Goal: Share content: Share content

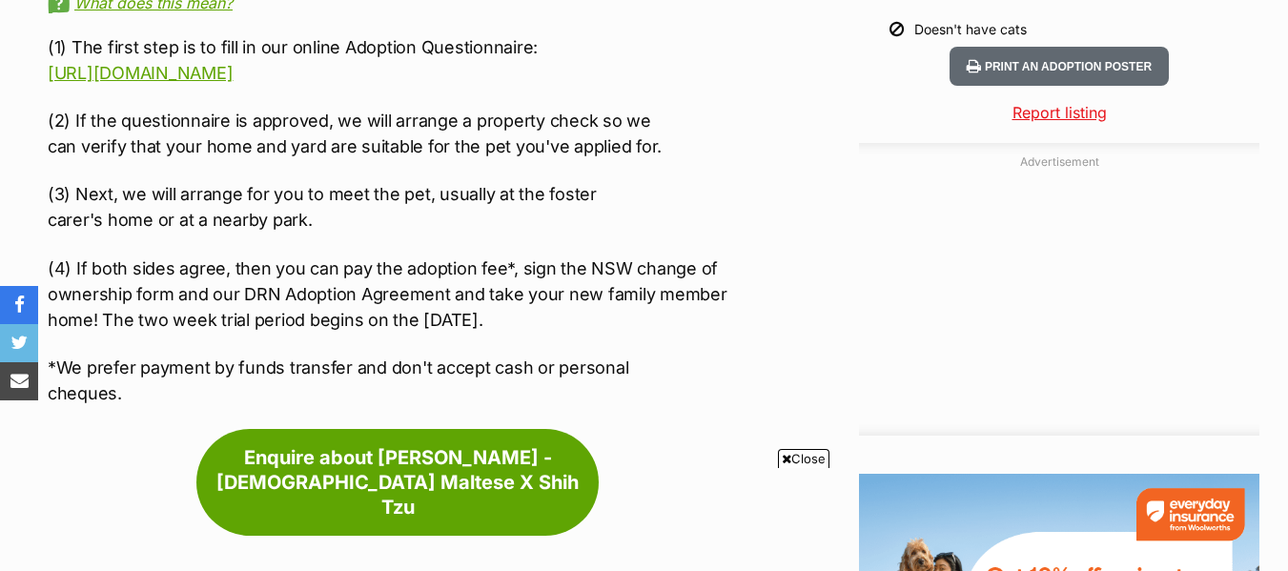
scroll to position [2259, 0]
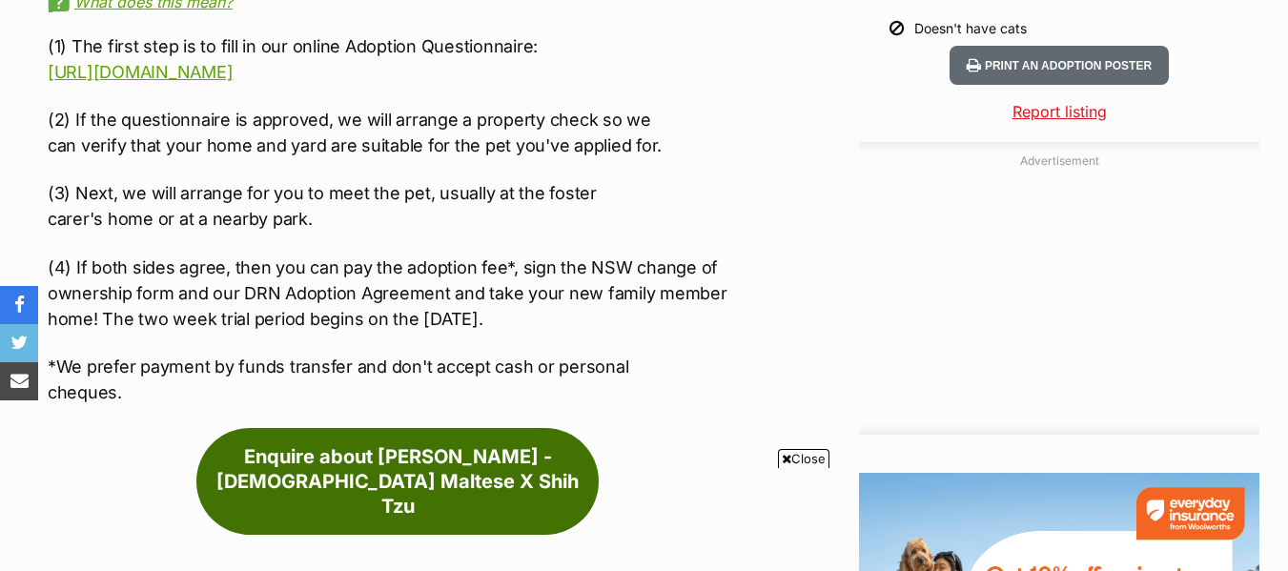
click at [512, 428] on link "Enquire about Harry - 2 Year Old Maltese X Shih Tzu" at bounding box center [397, 481] width 402 height 107
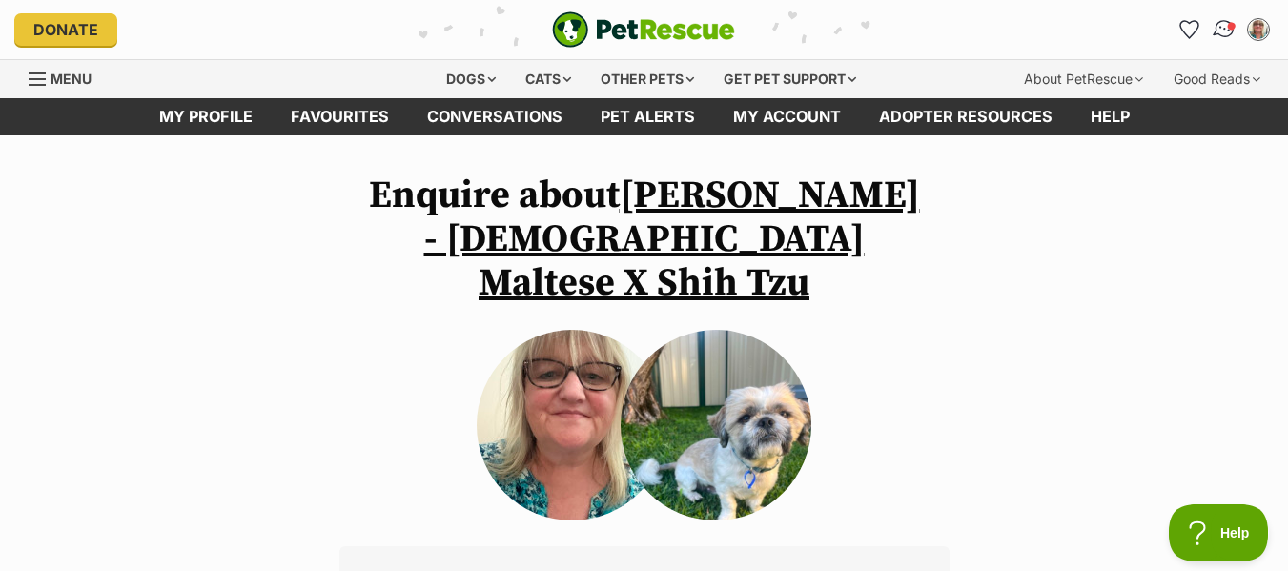
click at [1222, 31] on img "Conversations" at bounding box center [1225, 29] width 26 height 25
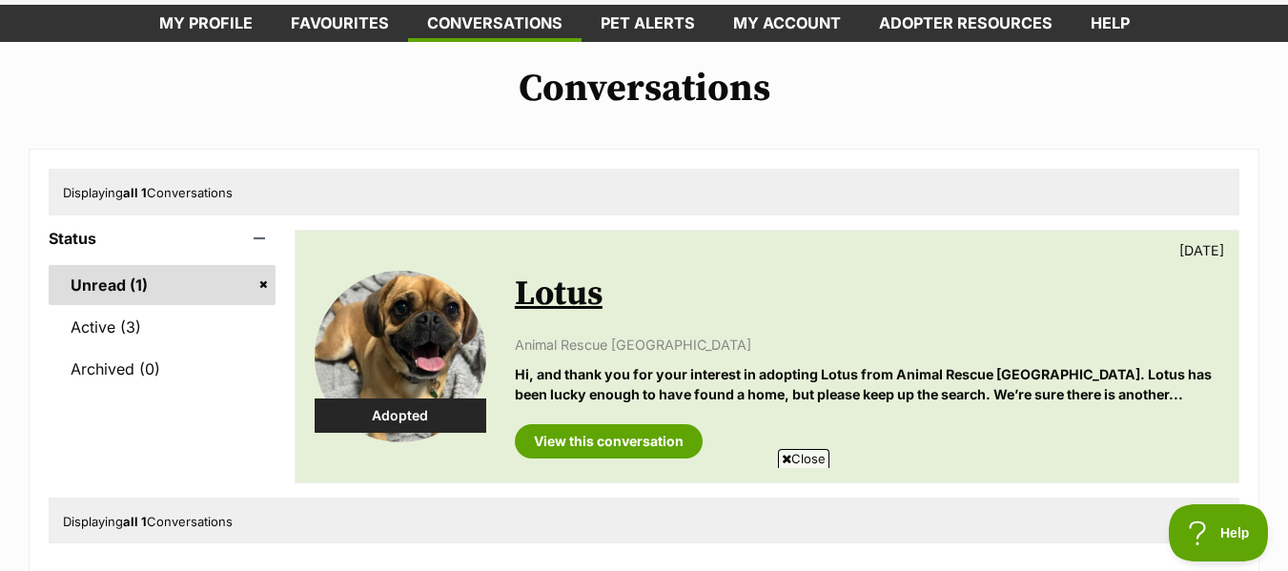
scroll to position [90, 0]
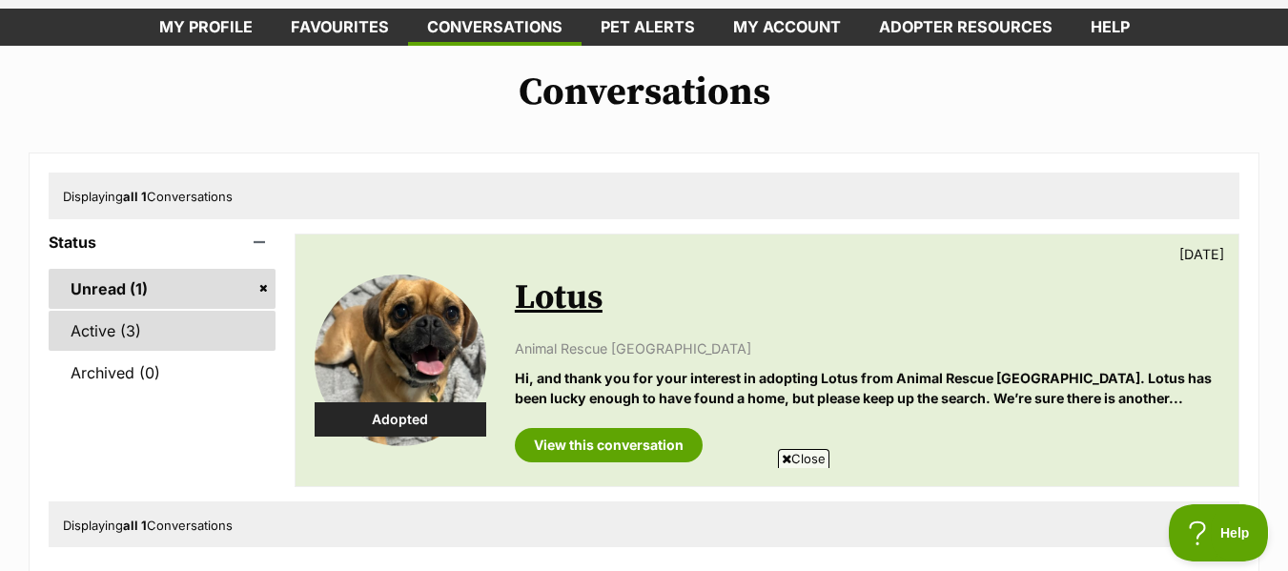
click at [103, 327] on link "Active (3)" at bounding box center [162, 331] width 227 height 40
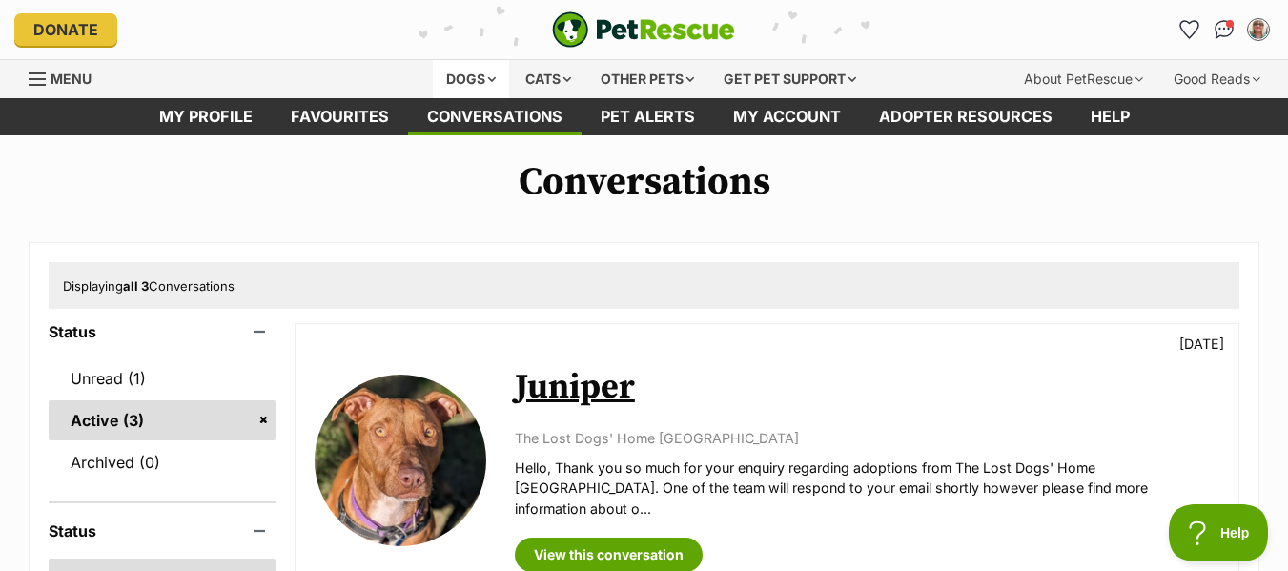
click at [478, 73] on div "Dogs" at bounding box center [471, 79] width 76 height 38
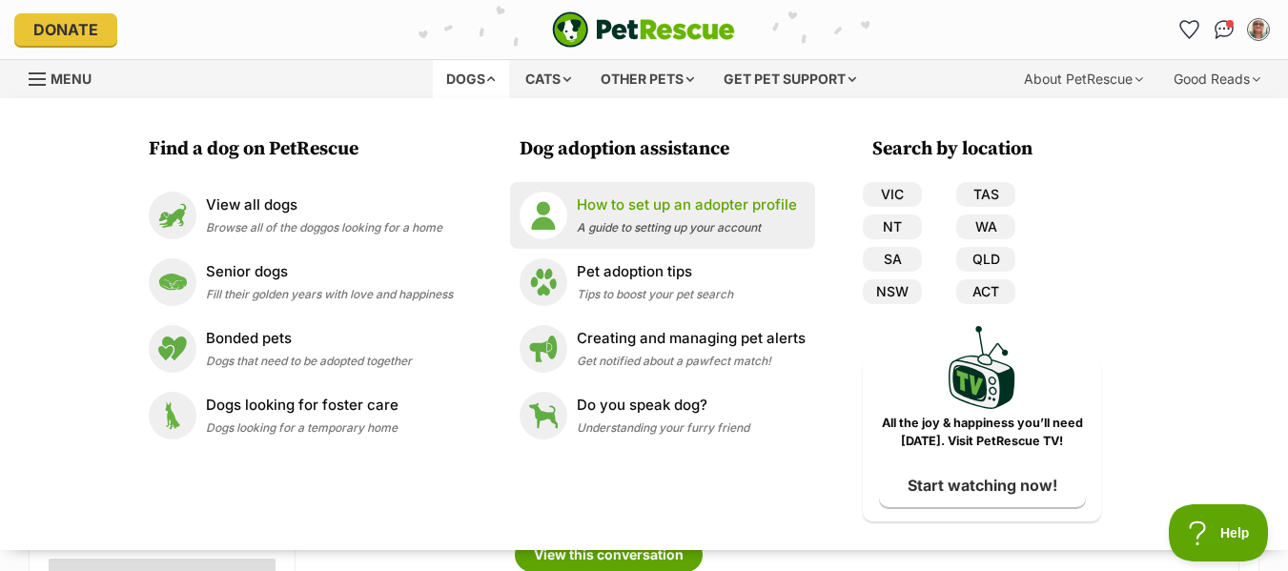
click at [658, 208] on p "How to set up an adopter profile" at bounding box center [687, 205] width 220 height 22
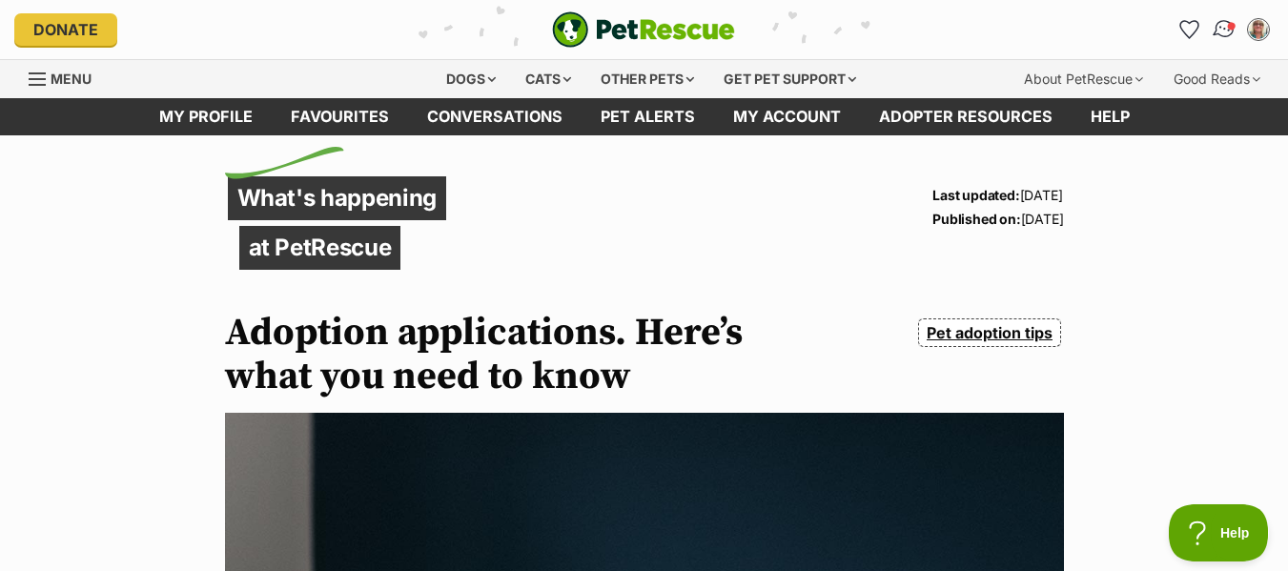
click at [1223, 28] on img "Conversations" at bounding box center [1225, 29] width 26 height 25
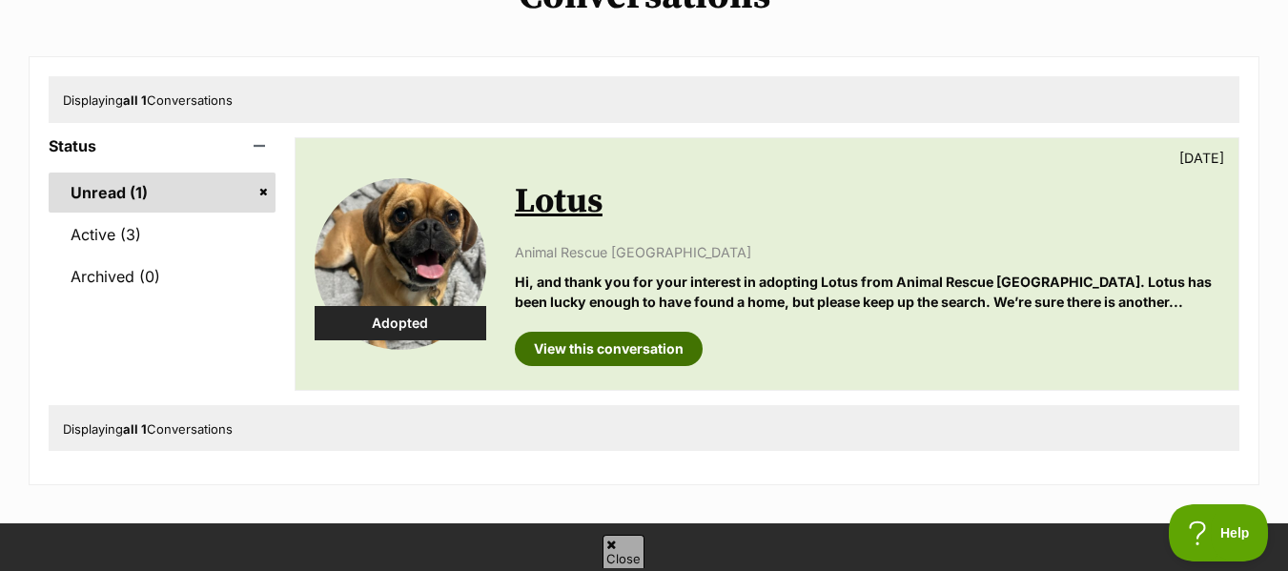
click at [657, 344] on link "View this conversation" at bounding box center [609, 349] width 188 height 34
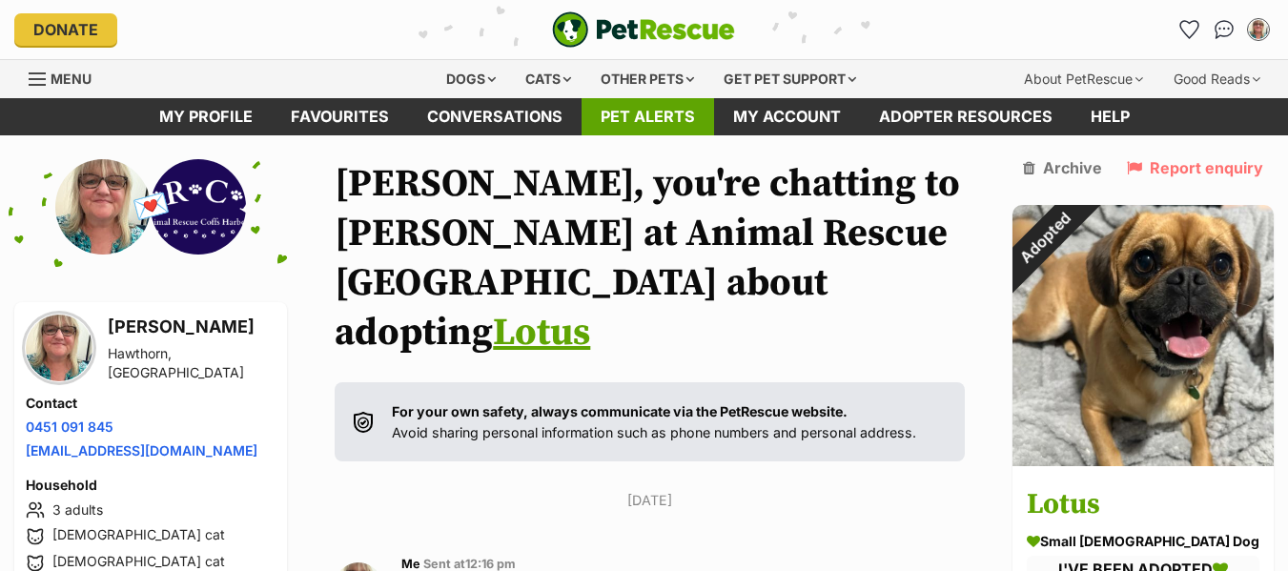
click at [648, 113] on link "Pet alerts" at bounding box center [647, 116] width 132 height 37
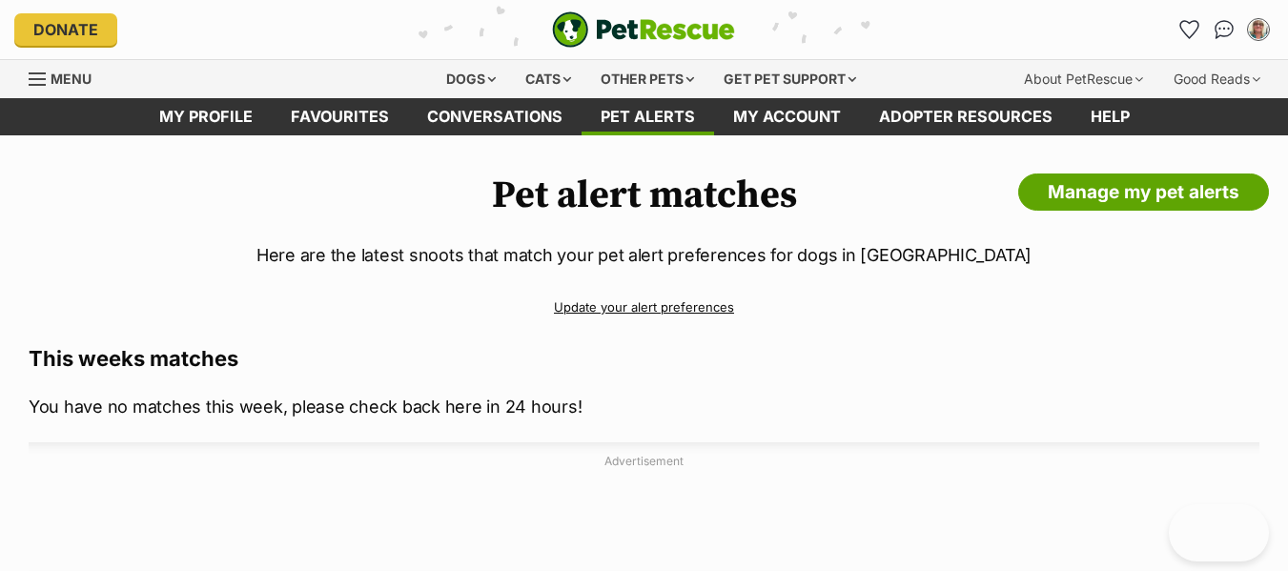
click at [405, 338] on div "Pet alert matches Manage my pet alerts Here are the latest snoots that match yo…" at bounding box center [644, 377] width 1288 height 408
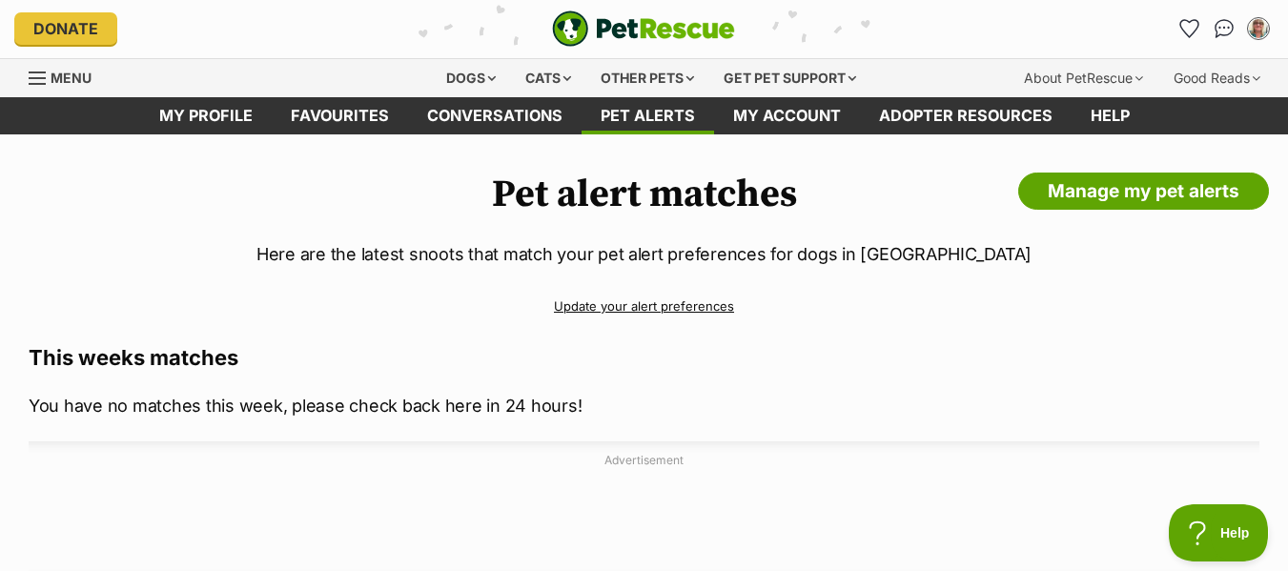
scroll to position [2, 0]
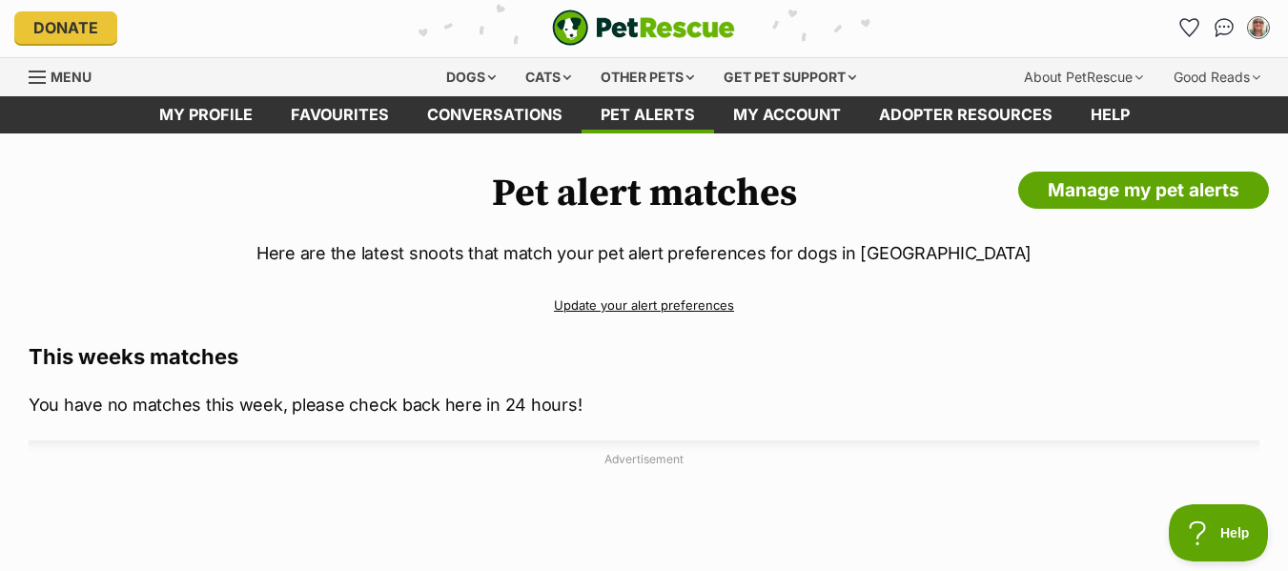
click at [592, 301] on link "Update your alert preferences" at bounding box center [644, 305] width 1231 height 33
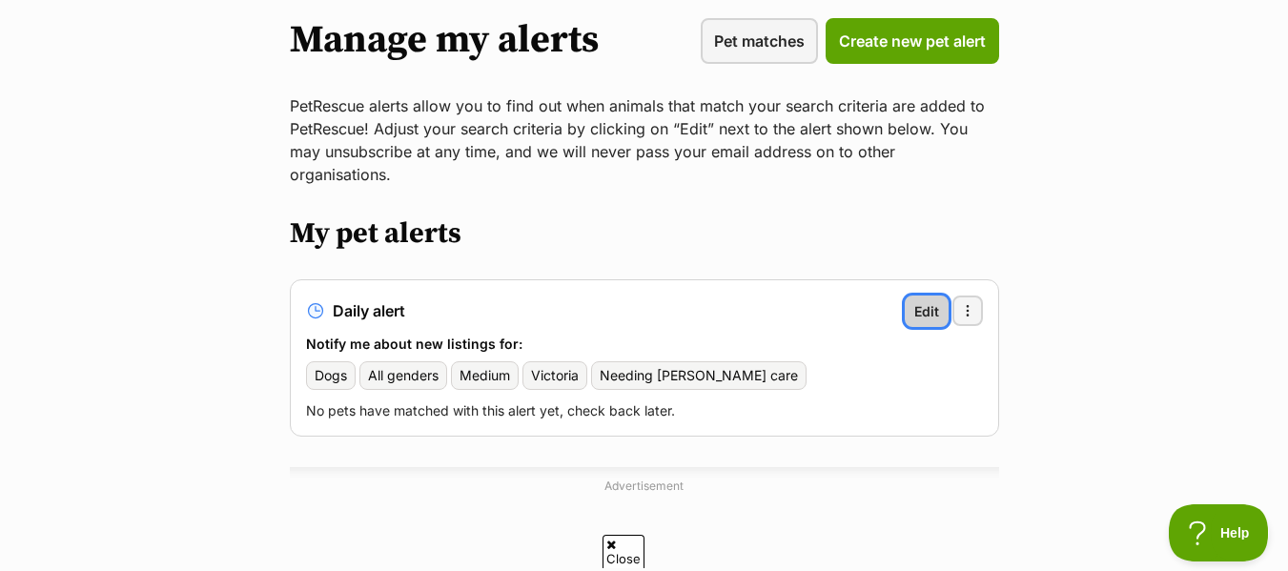
click at [933, 301] on span "Edit" at bounding box center [926, 311] width 25 height 20
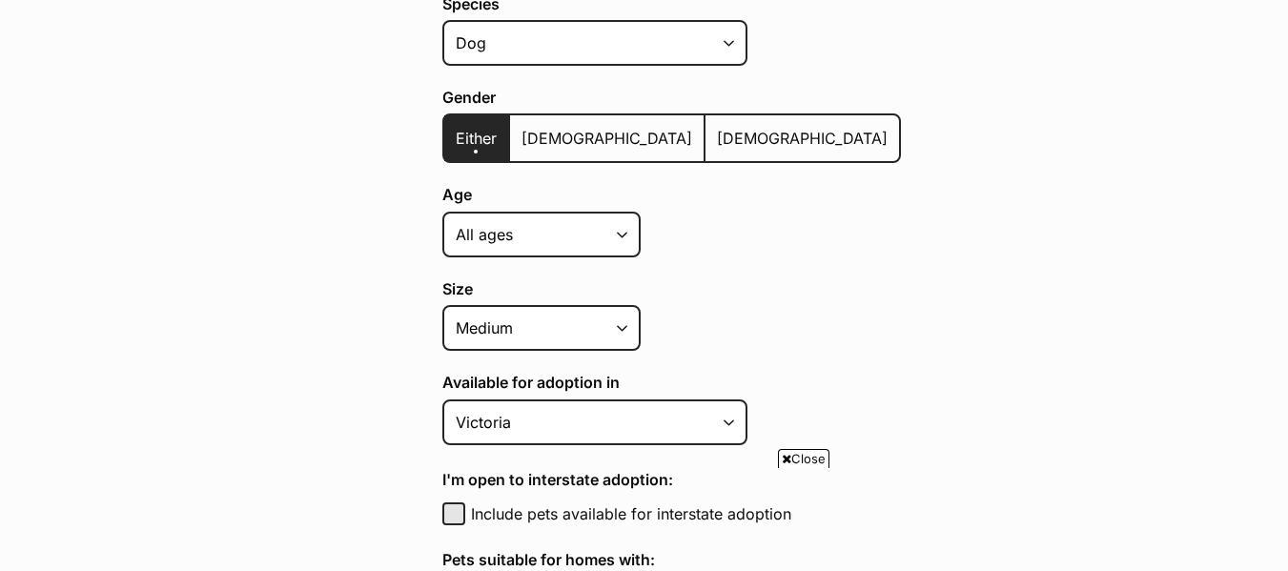
scroll to position [490, 0]
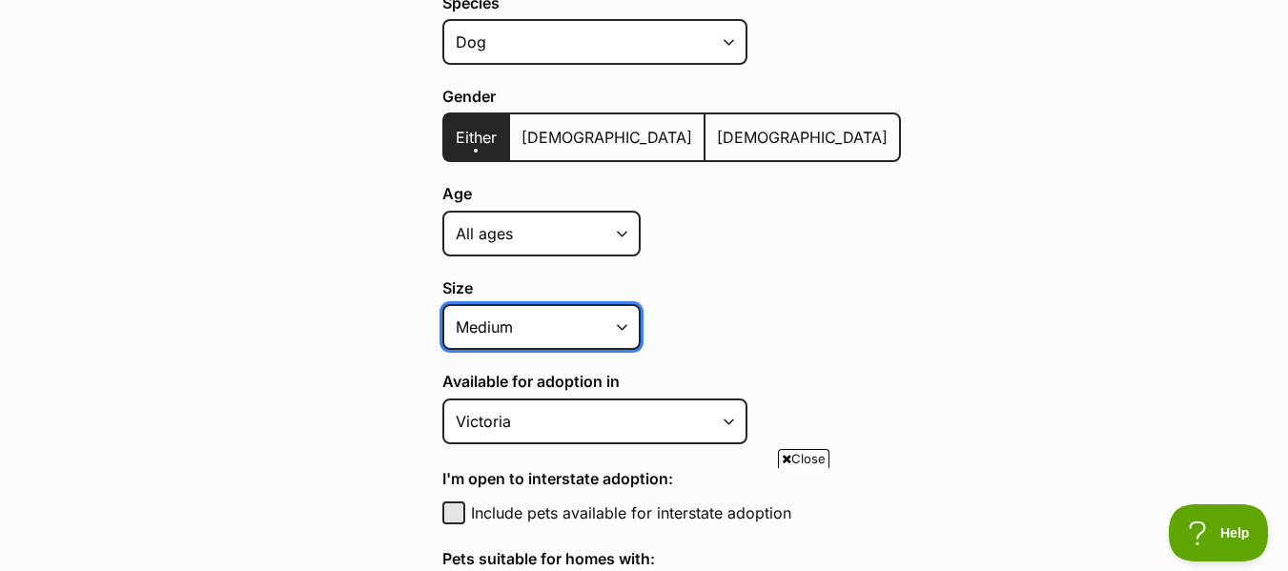
click at [619, 330] on select "Small Medium Large All sizes" at bounding box center [541, 327] width 198 height 46
select select "small"
click at [442, 304] on select "Small Medium Large All sizes" at bounding box center [541, 327] width 198 height 46
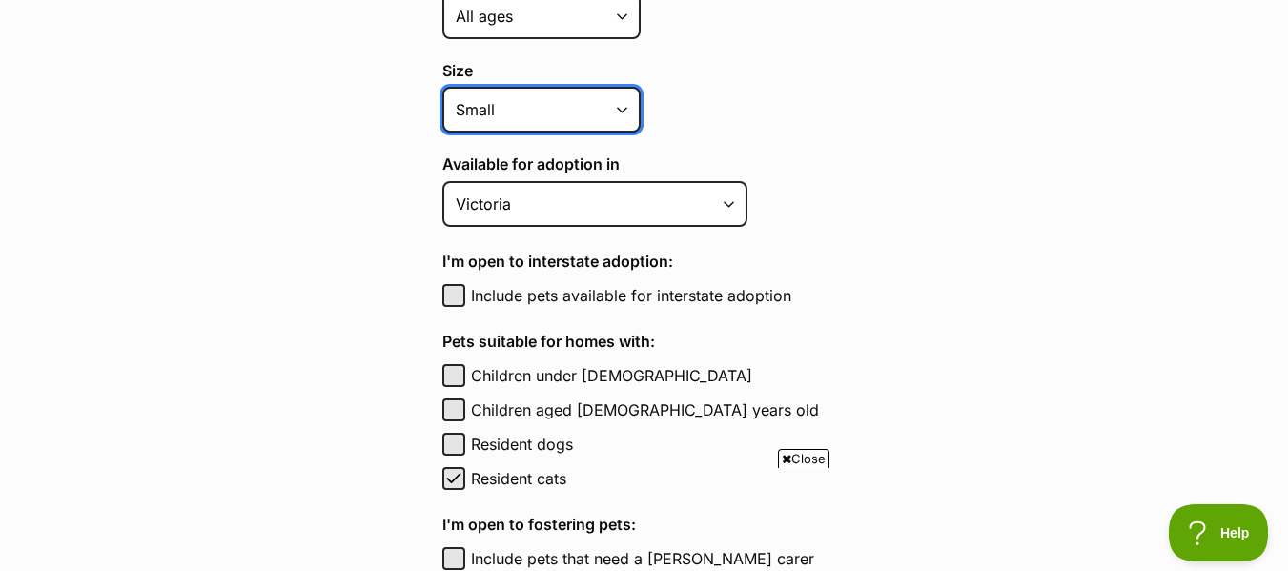
scroll to position [708, 0]
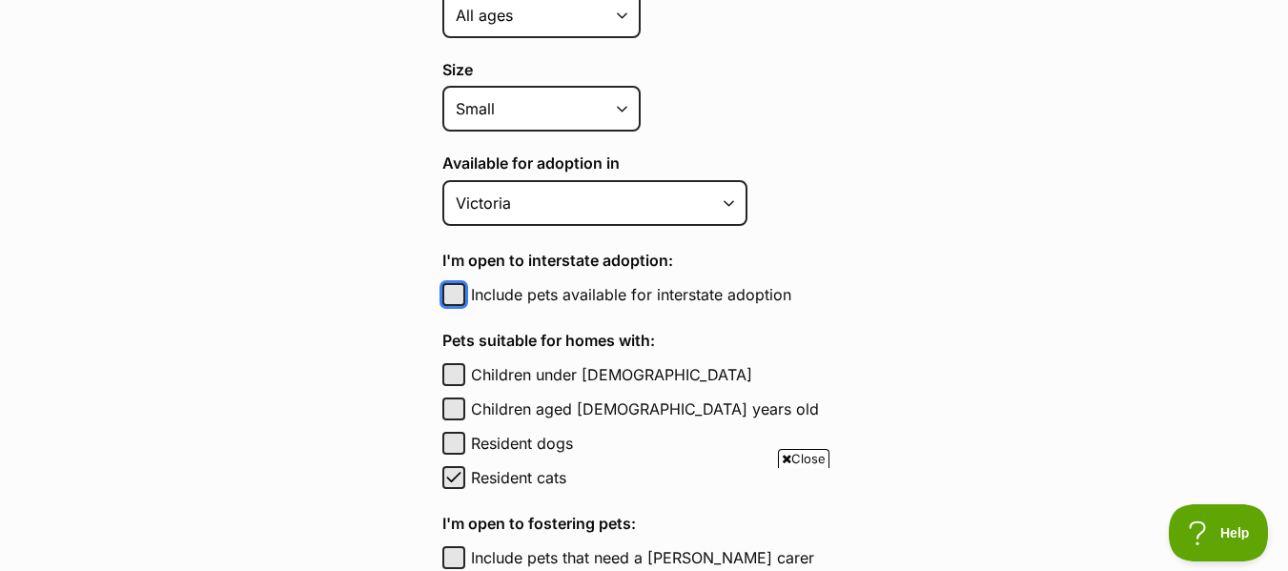
click at [457, 300] on button "Include pets available for interstate adoption" at bounding box center [453, 294] width 23 height 23
checkbox input "true"
drag, startPoint x: 457, startPoint y: 300, endPoint x: 481, endPoint y: 415, distance: 117.0
click at [481, 415] on div "Species Alpaca Bird Cat Chicken Cow Dog Donkey Duck Ferret Fish Goat Goose Guin…" at bounding box center [671, 325] width 459 height 1098
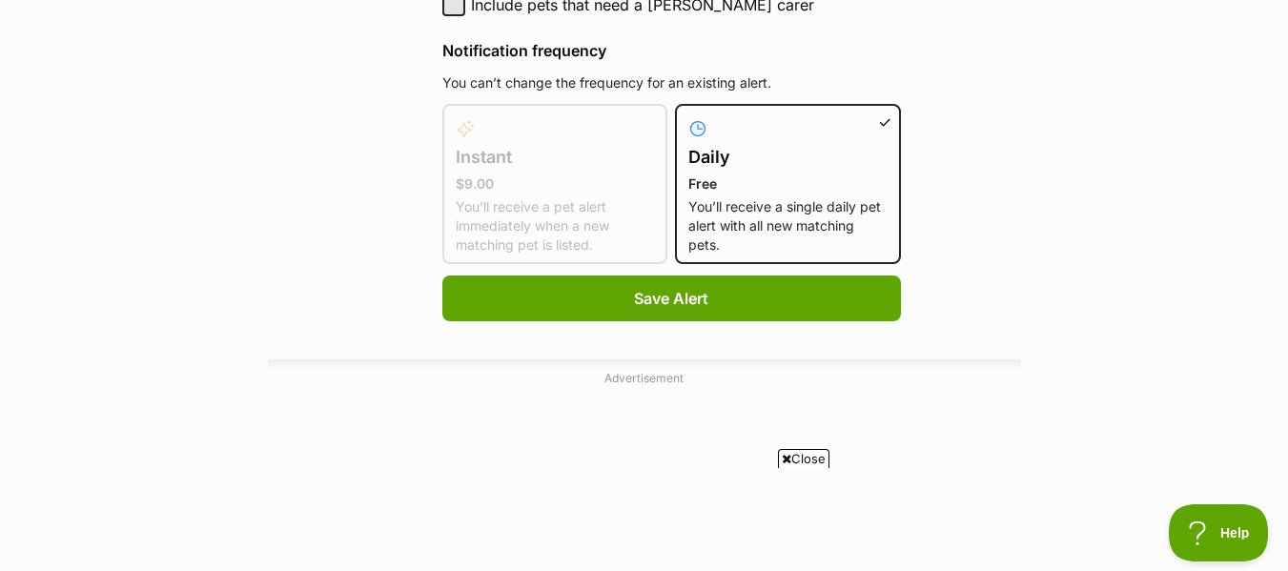
scroll to position [1262, 0]
click at [533, 232] on p "You’ll receive a pet alert immediately when a new matching pet is listed." at bounding box center [555, 224] width 199 height 57
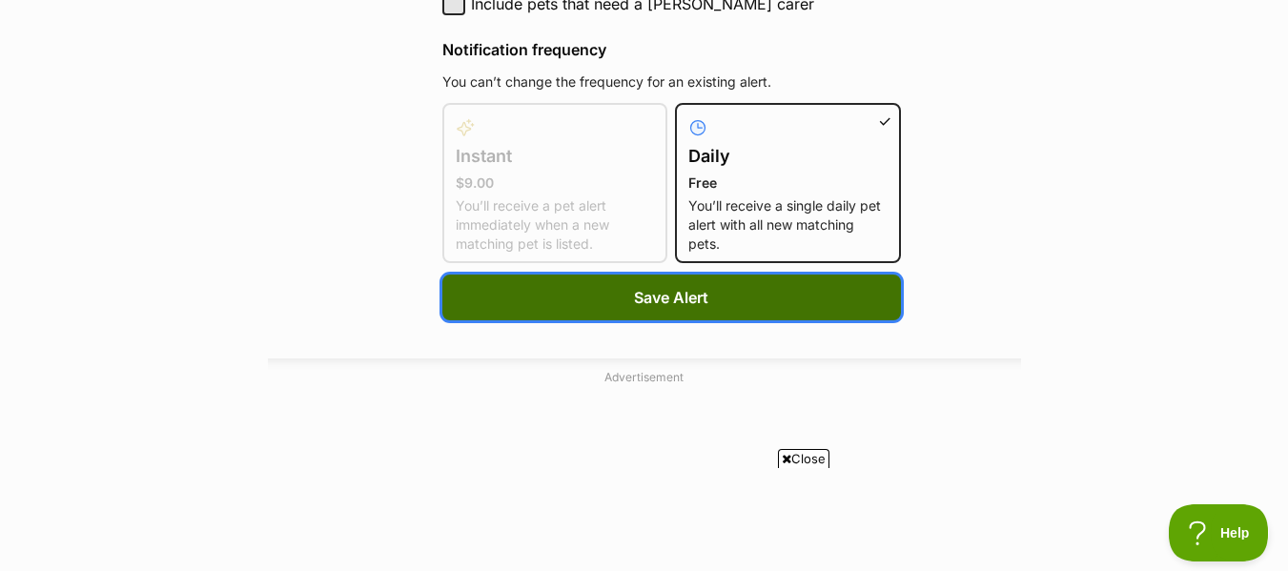
click at [647, 299] on span "Save Alert" at bounding box center [671, 297] width 74 height 23
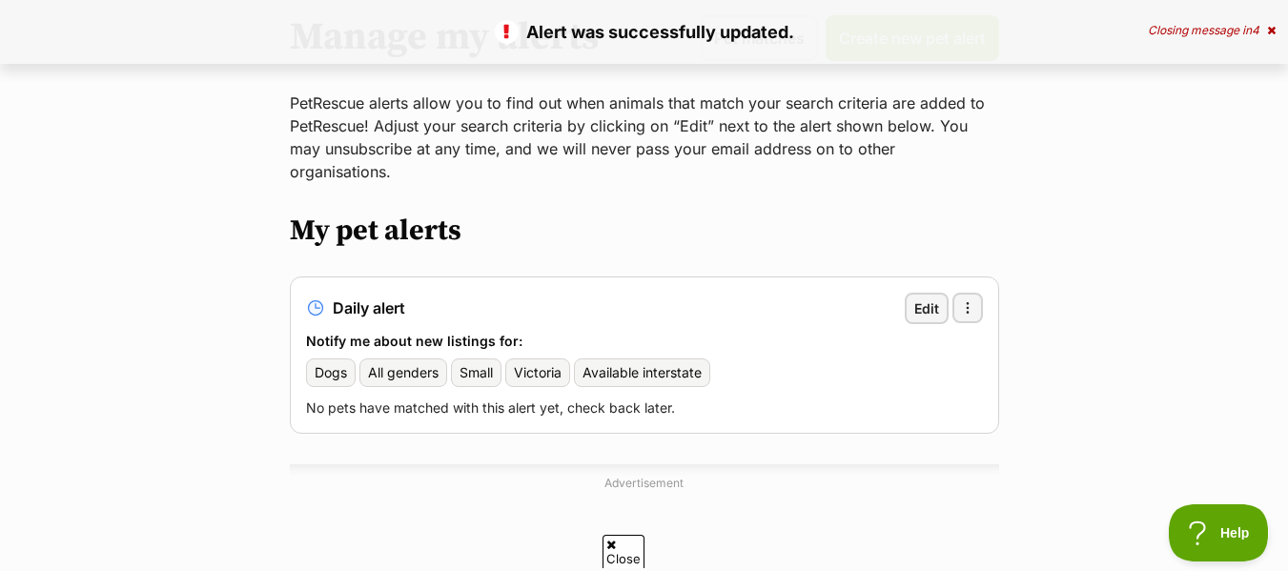
scroll to position [171, 0]
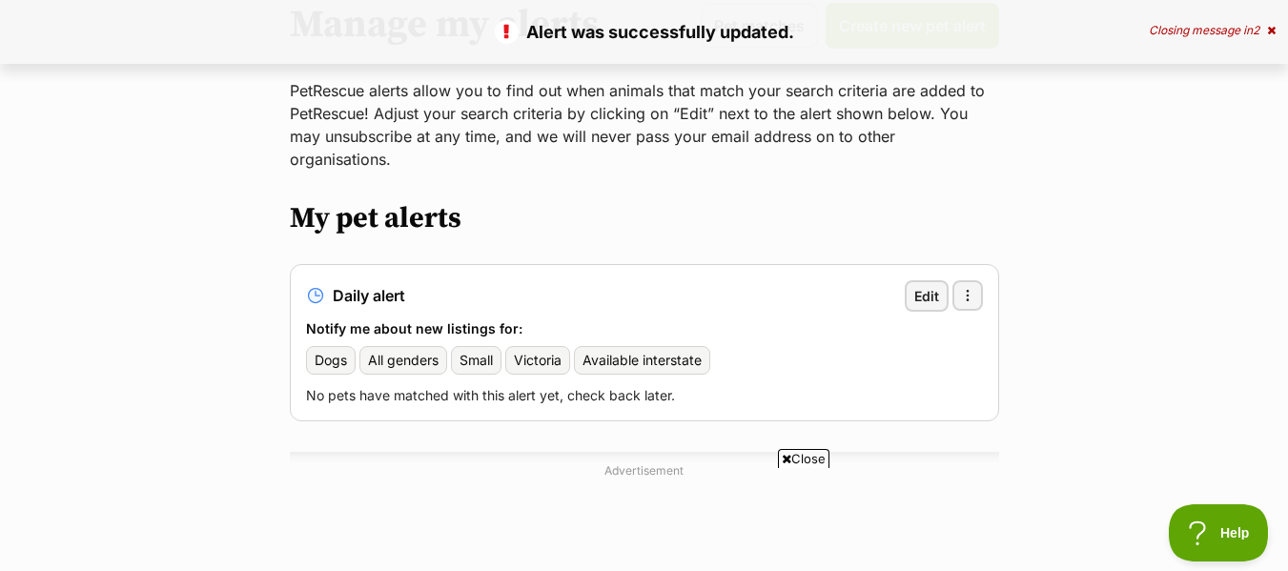
drag, startPoint x: 638, startPoint y: 371, endPoint x: 768, endPoint y: 399, distance: 133.7
click at [768, 399] on div "Manage my alerts Pet matches Create new pet alert PetRescue alerts allow you to…" at bounding box center [644, 374] width 732 height 742
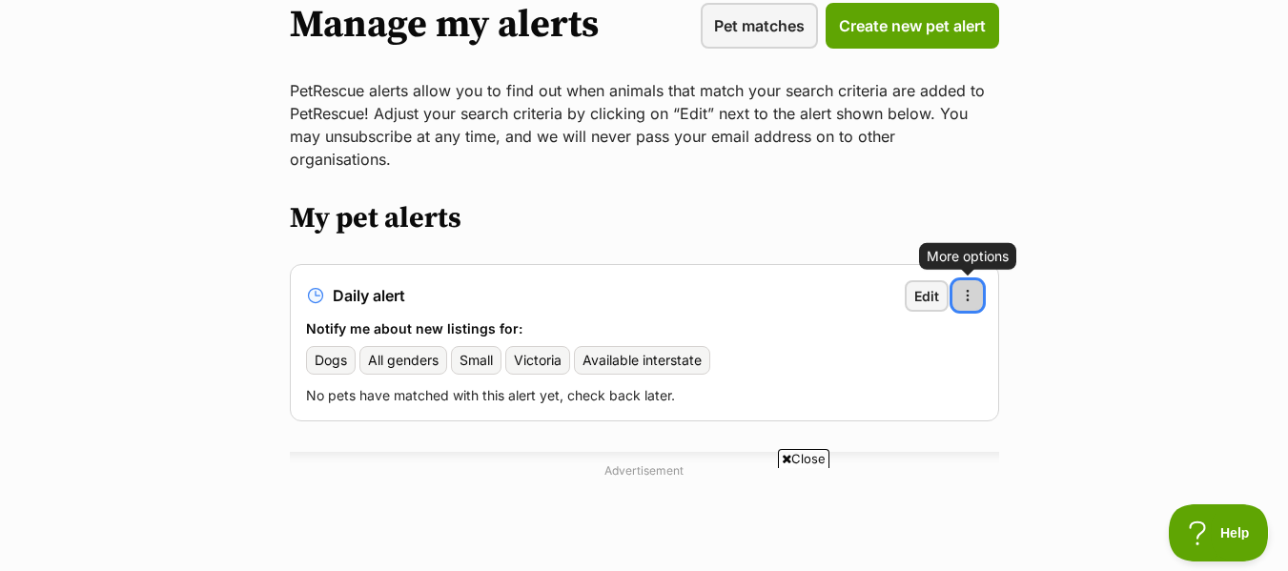
click at [968, 288] on span "button" at bounding box center [967, 295] width 15 height 15
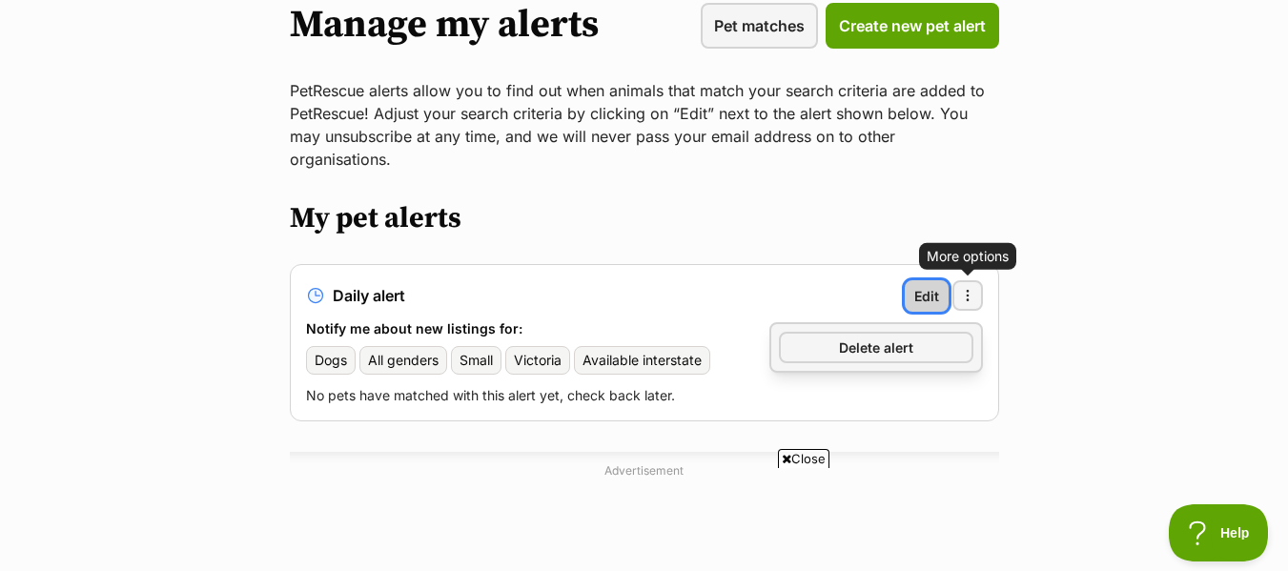
click at [934, 286] on span "Edit" at bounding box center [926, 296] width 25 height 20
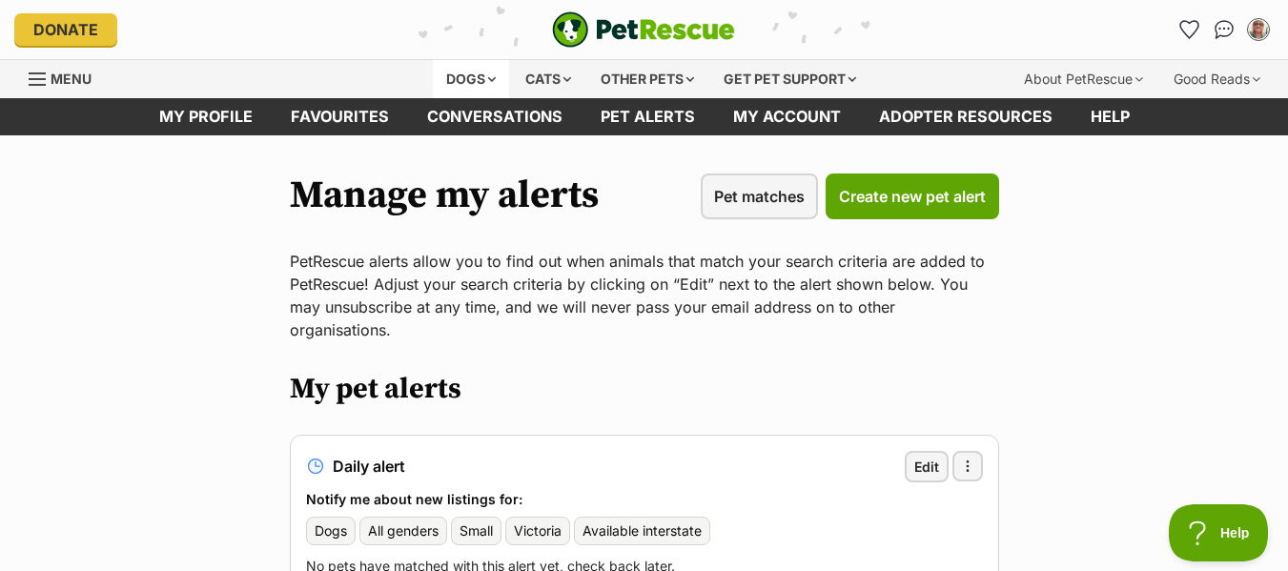
click at [468, 79] on div "Dogs" at bounding box center [471, 79] width 76 height 38
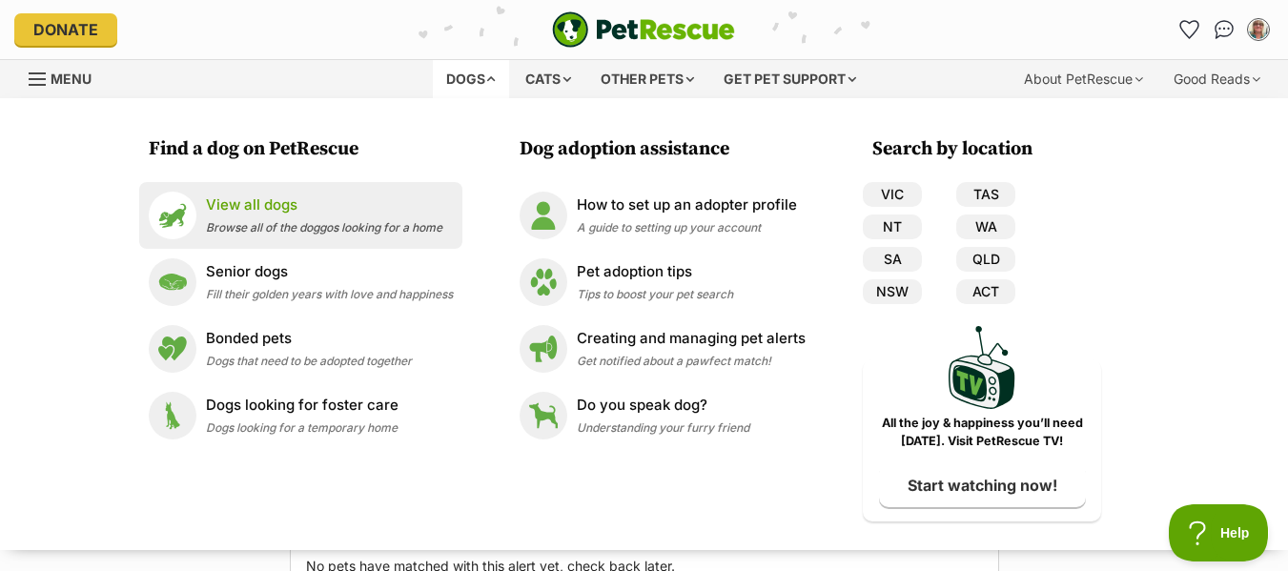
click at [311, 214] on p "View all dogs" at bounding box center [324, 205] width 236 height 22
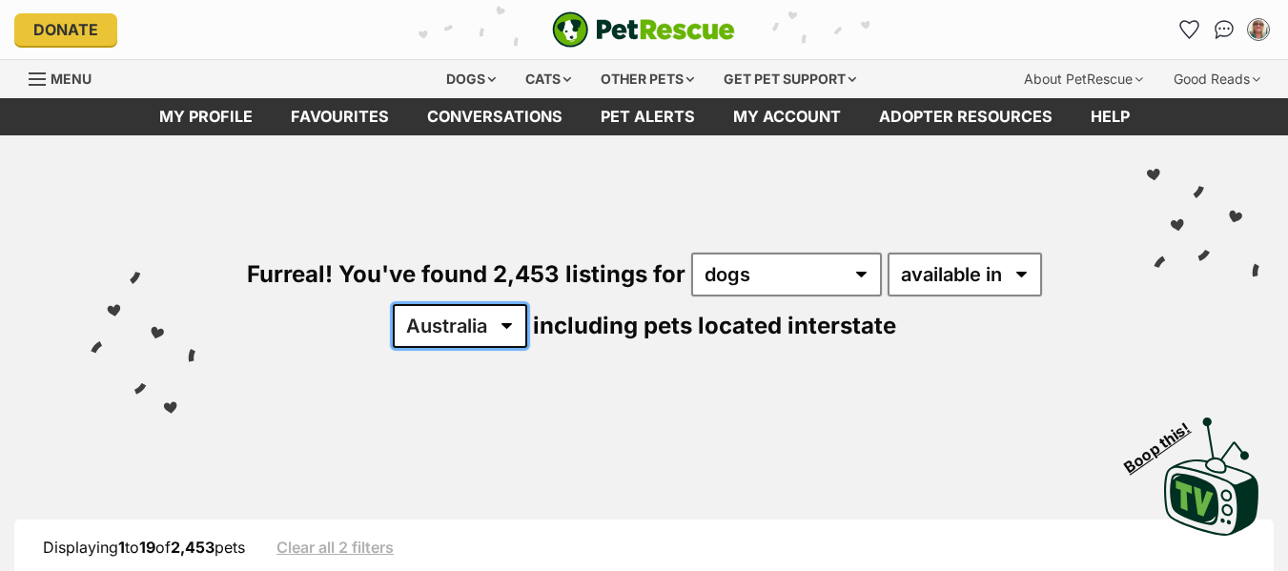
click at [509, 320] on select "[GEOGRAPHIC_DATA] [GEOGRAPHIC_DATA] [GEOGRAPHIC_DATA] [GEOGRAPHIC_DATA] [GEOGRA…" at bounding box center [460, 326] width 134 height 44
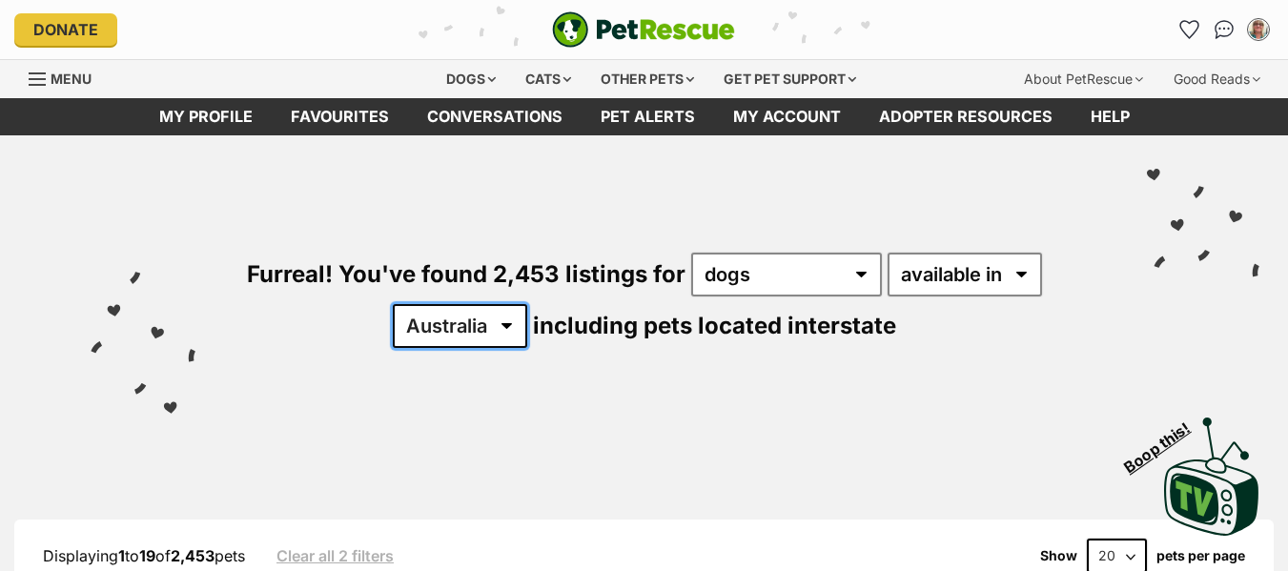
select select "VIC"
click at [393, 304] on select "[GEOGRAPHIC_DATA] [GEOGRAPHIC_DATA] [GEOGRAPHIC_DATA] [GEOGRAPHIC_DATA] [GEOGRA…" at bounding box center [460, 326] width 134 height 44
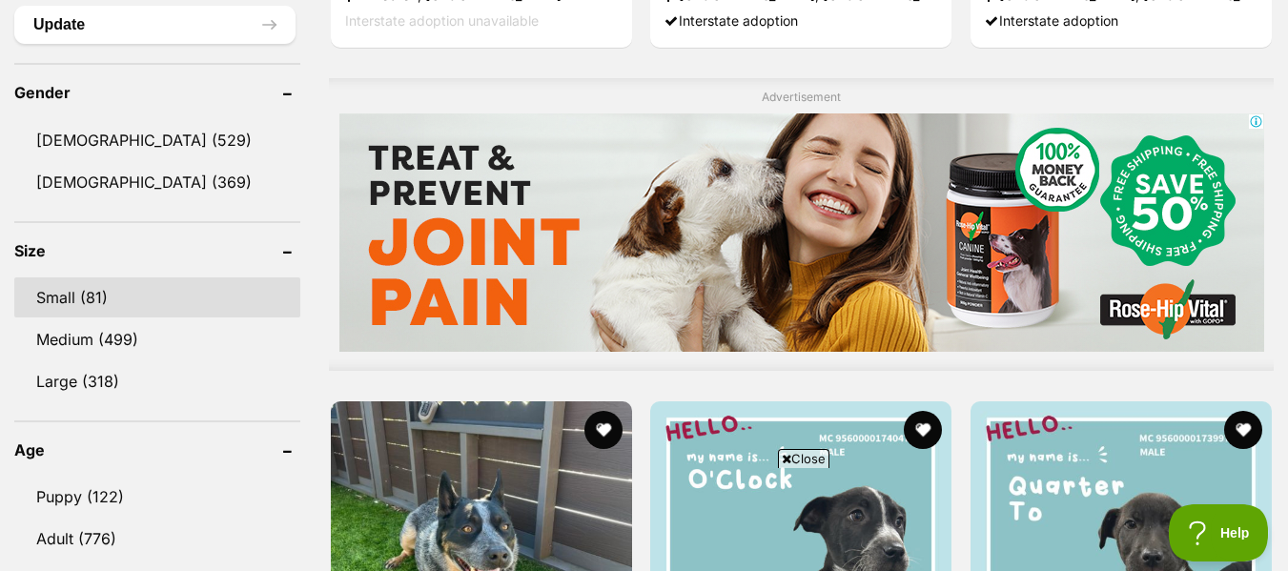
drag, startPoint x: 127, startPoint y: 380, endPoint x: 59, endPoint y: 302, distance: 103.4
click at [59, 302] on link "Small (81)" at bounding box center [157, 297] width 286 height 40
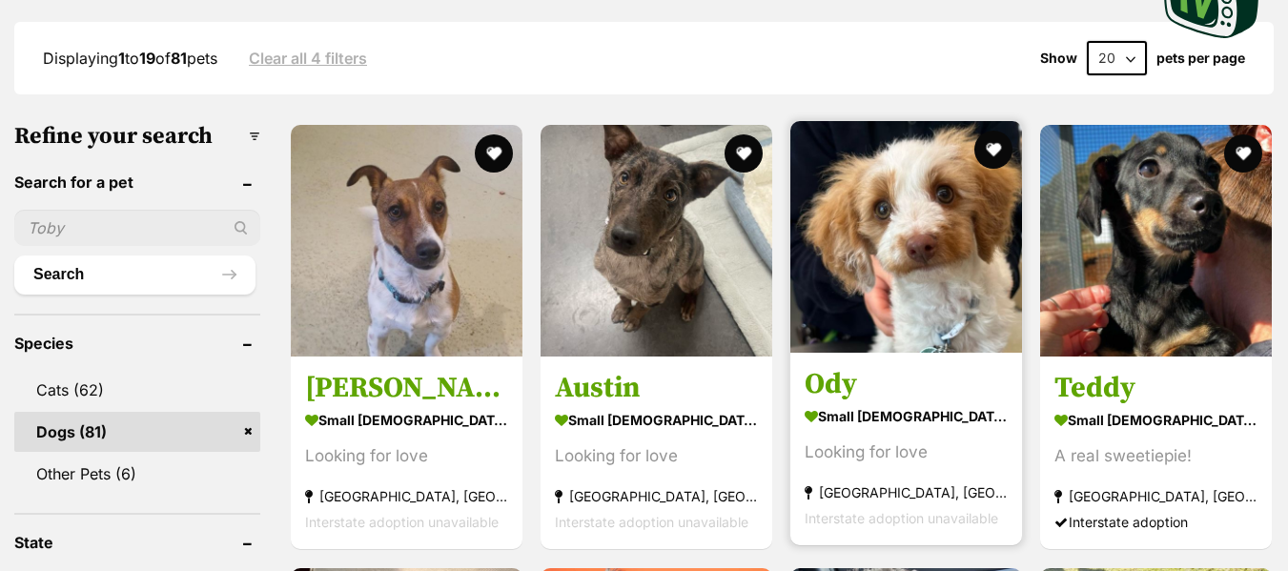
click at [940, 407] on strong "small [DEMOGRAPHIC_DATA] Dog" at bounding box center [906, 417] width 203 height 28
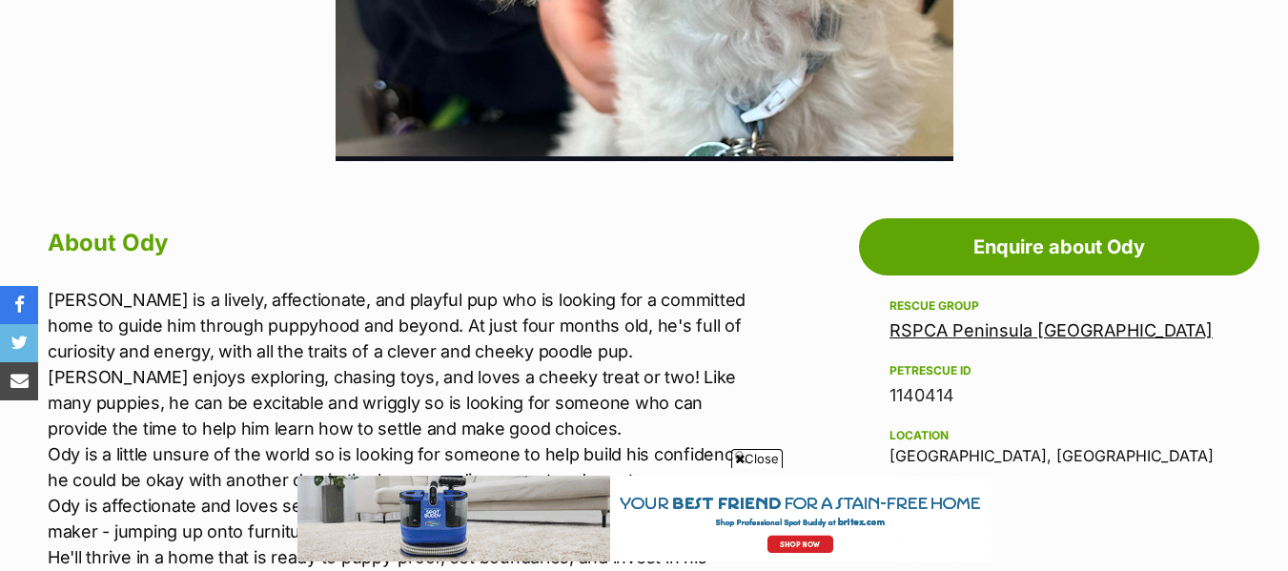
drag, startPoint x: 0, startPoint y: 0, endPoint x: 576, endPoint y: 255, distance: 629.9
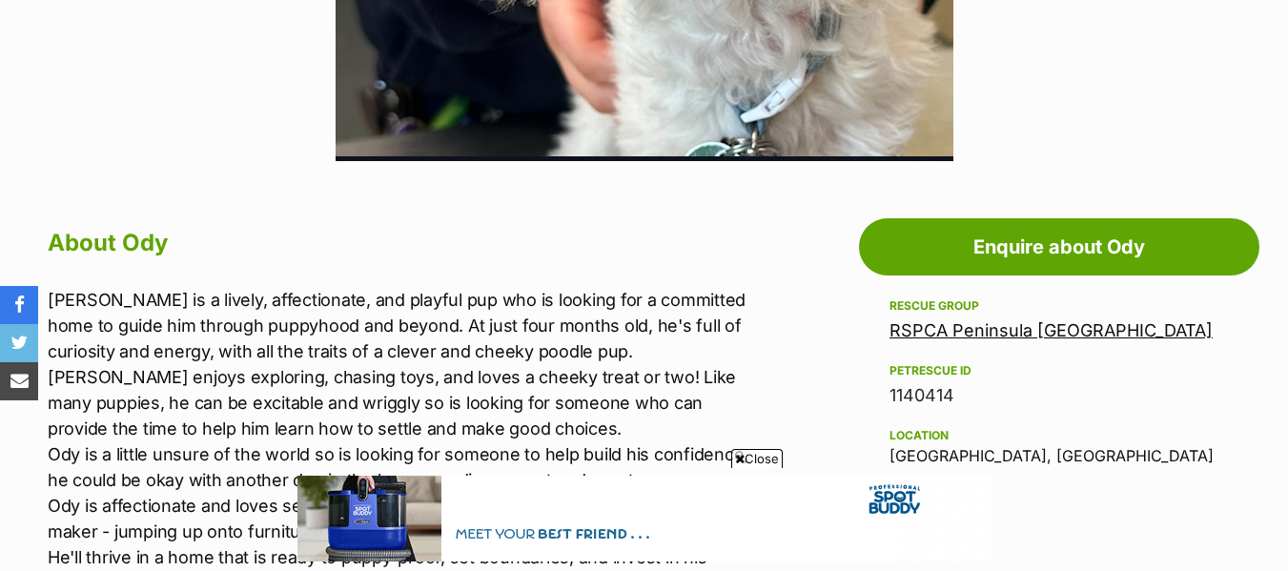
click at [576, 255] on h2 "About Ody" at bounding box center [408, 243] width 720 height 42
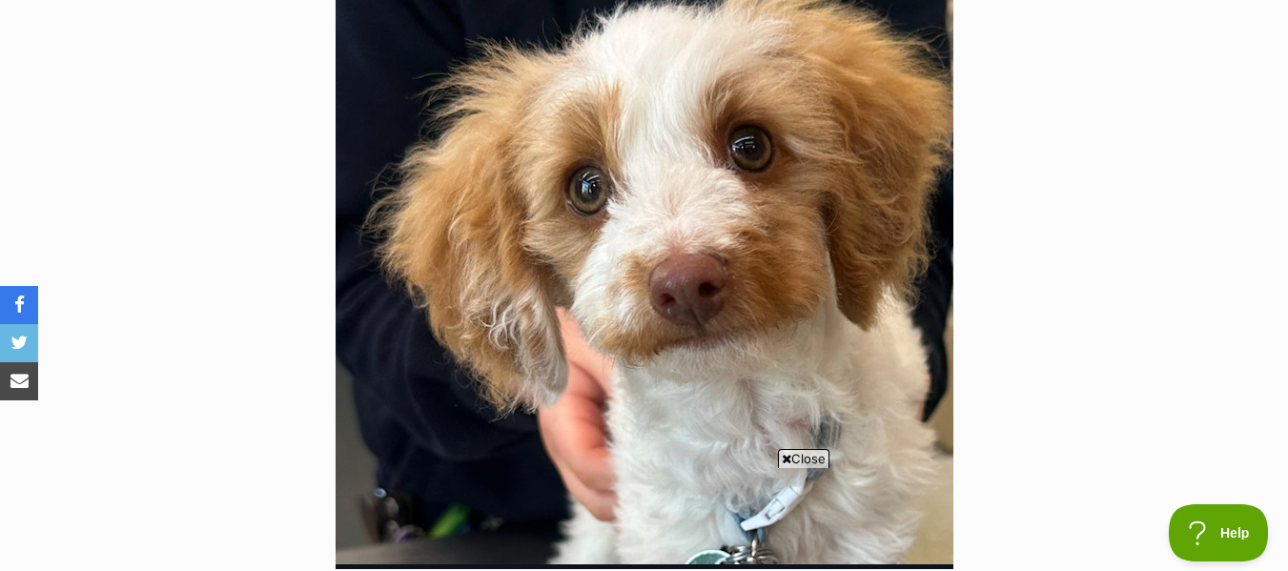
scroll to position [439, 0]
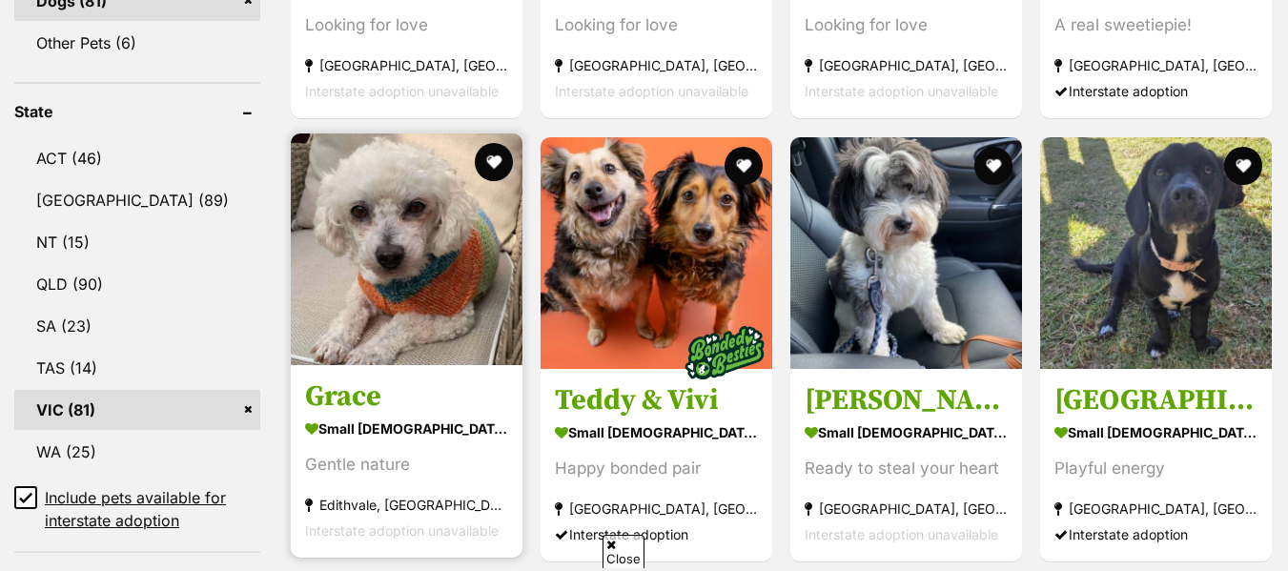
click at [422, 466] on div "Gentle nature" at bounding box center [406, 465] width 203 height 26
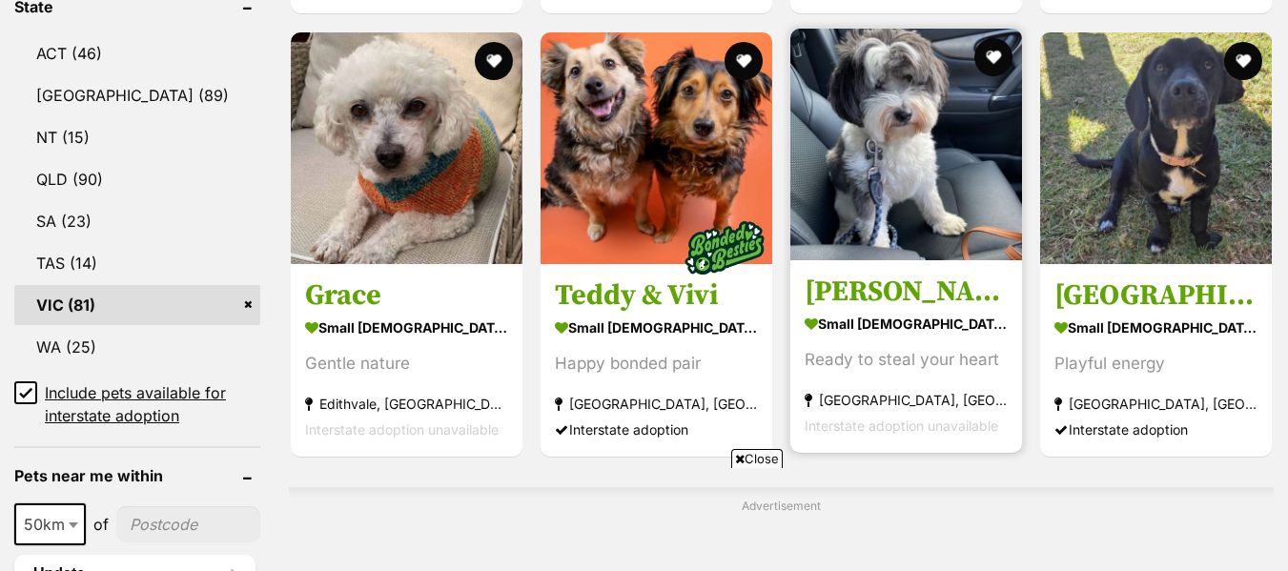
scroll to position [1045, 0]
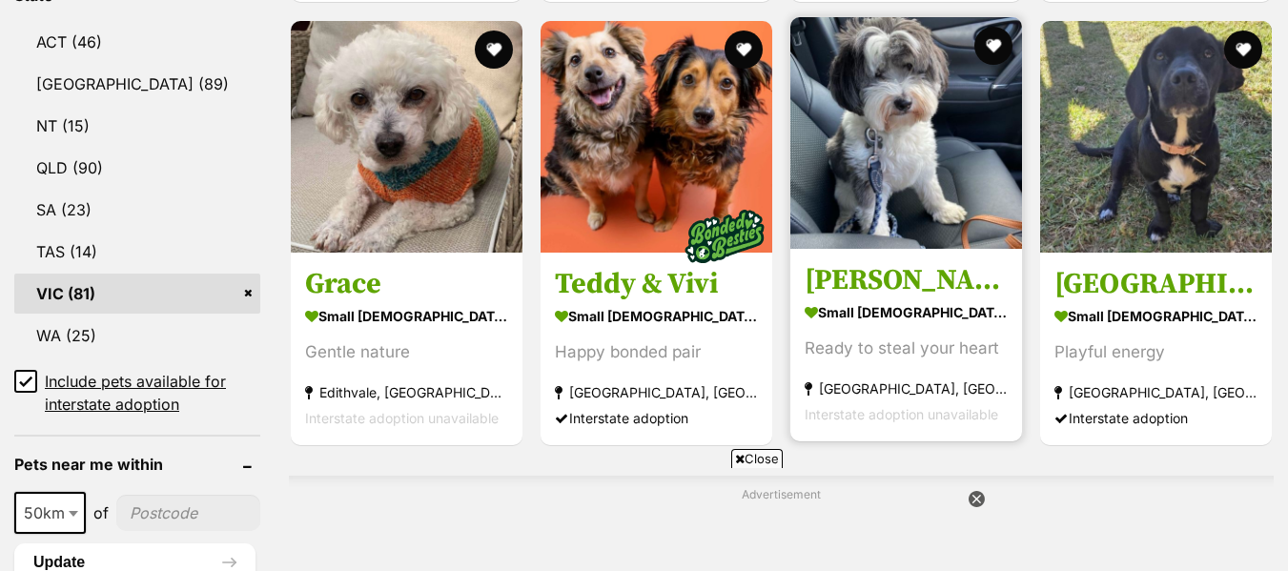
click at [925, 326] on strong "small male Dog" at bounding box center [906, 312] width 203 height 28
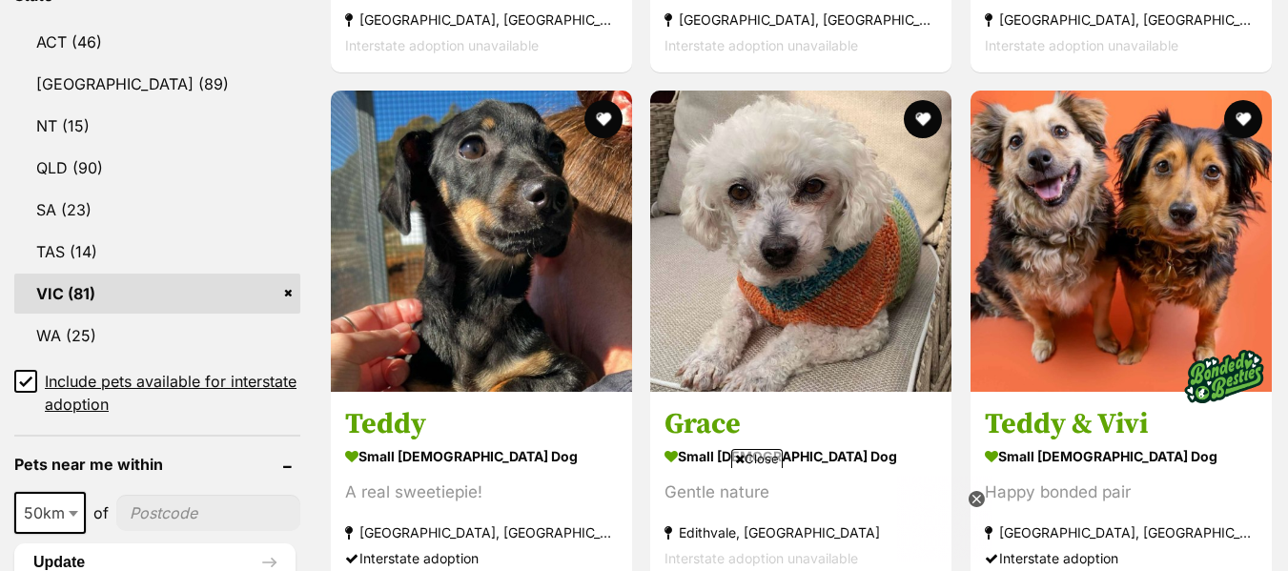
scroll to position [0, 0]
click at [925, 326] on img at bounding box center [800, 241] width 301 height 301
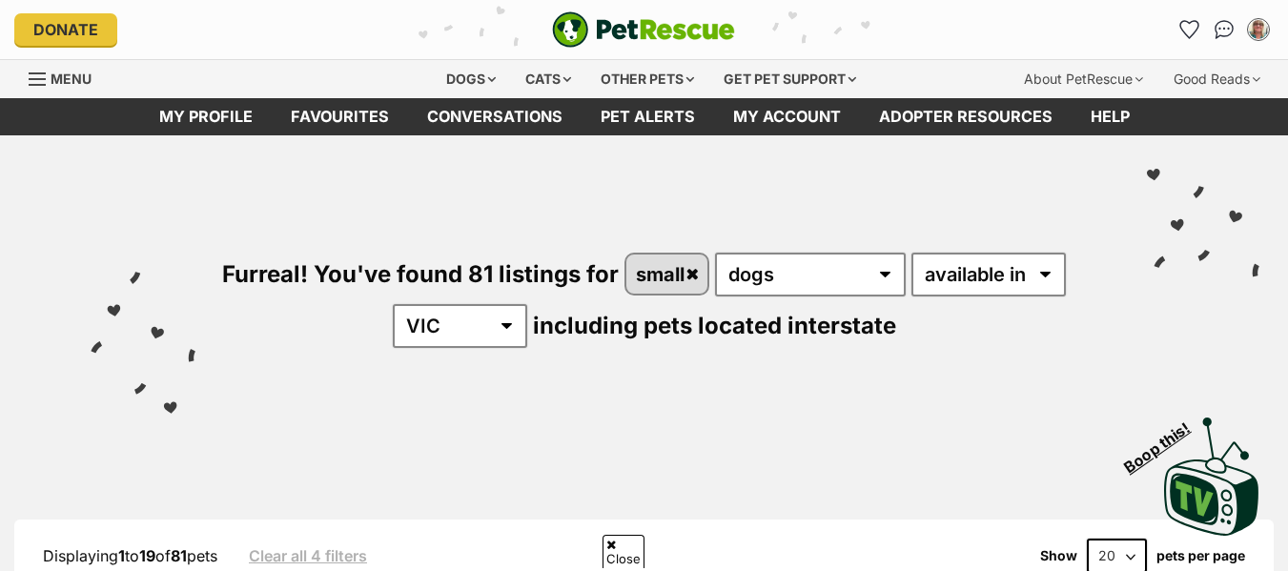
scroll to position [1061, 0]
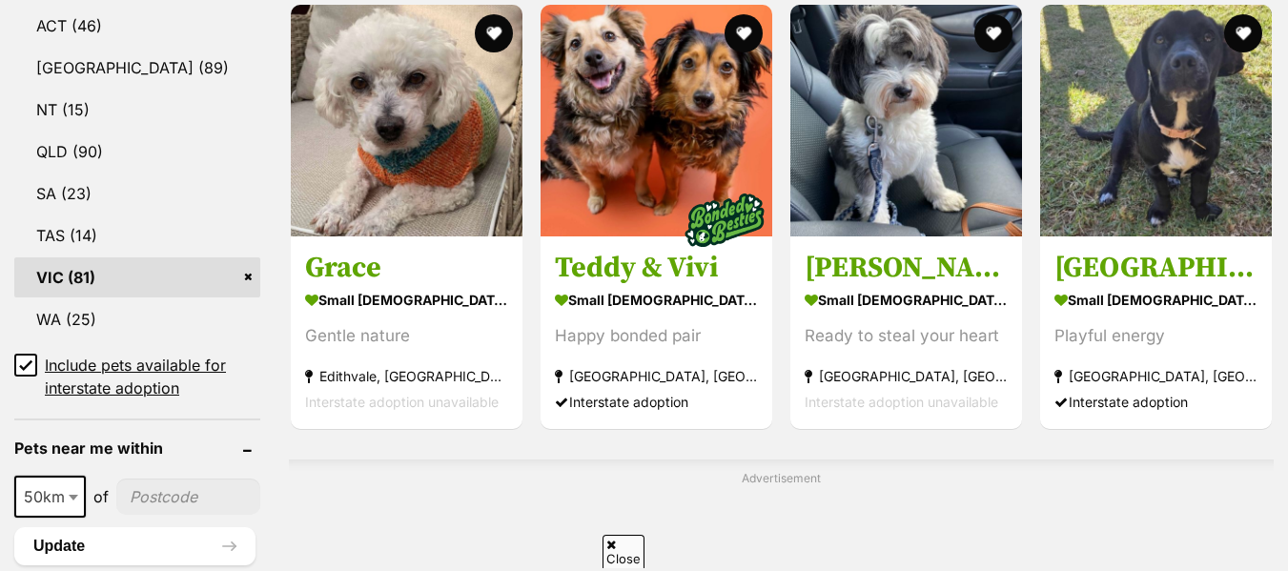
click at [930, 288] on strong "small [DEMOGRAPHIC_DATA] Dog" at bounding box center [906, 300] width 203 height 28
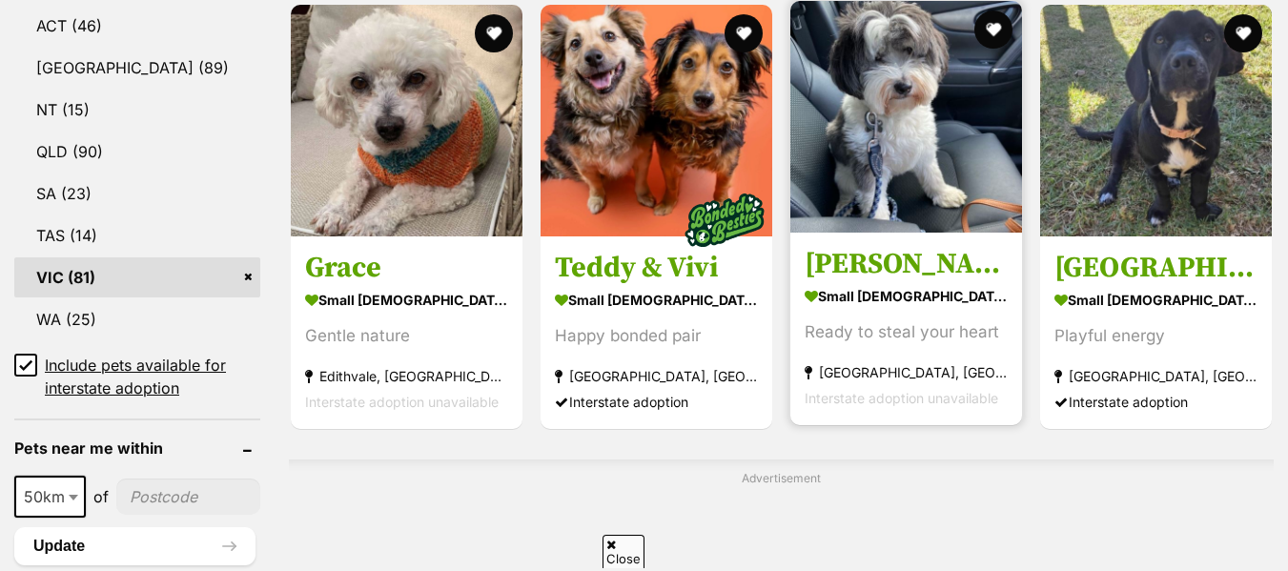
click at [895, 193] on img at bounding box center [906, 117] width 232 height 232
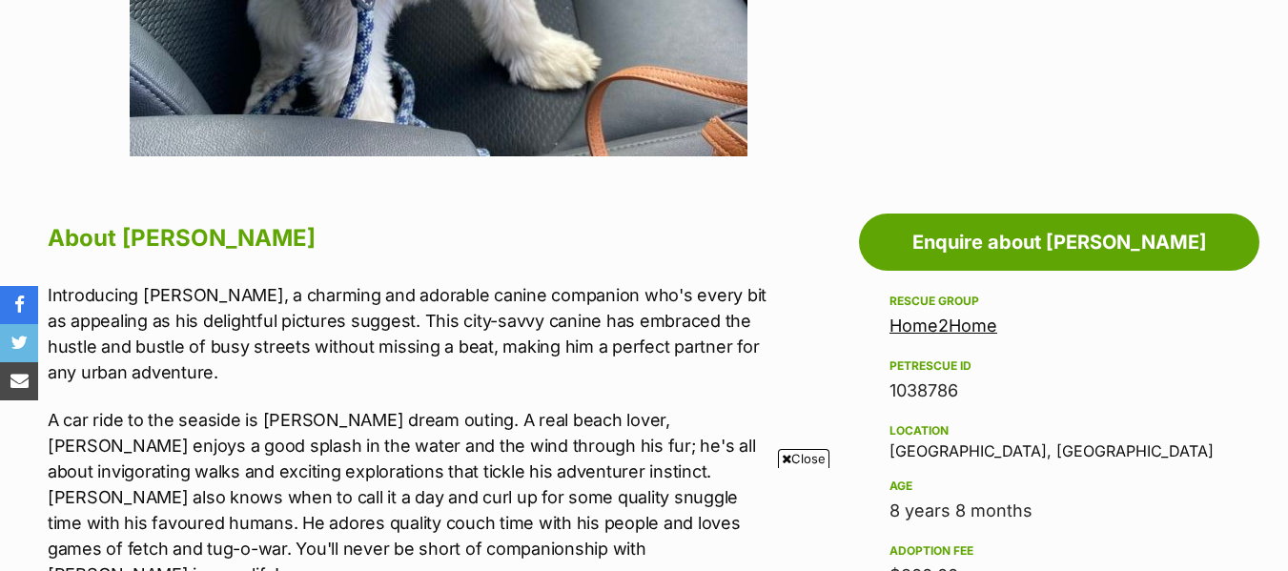
scroll to position [851, 0]
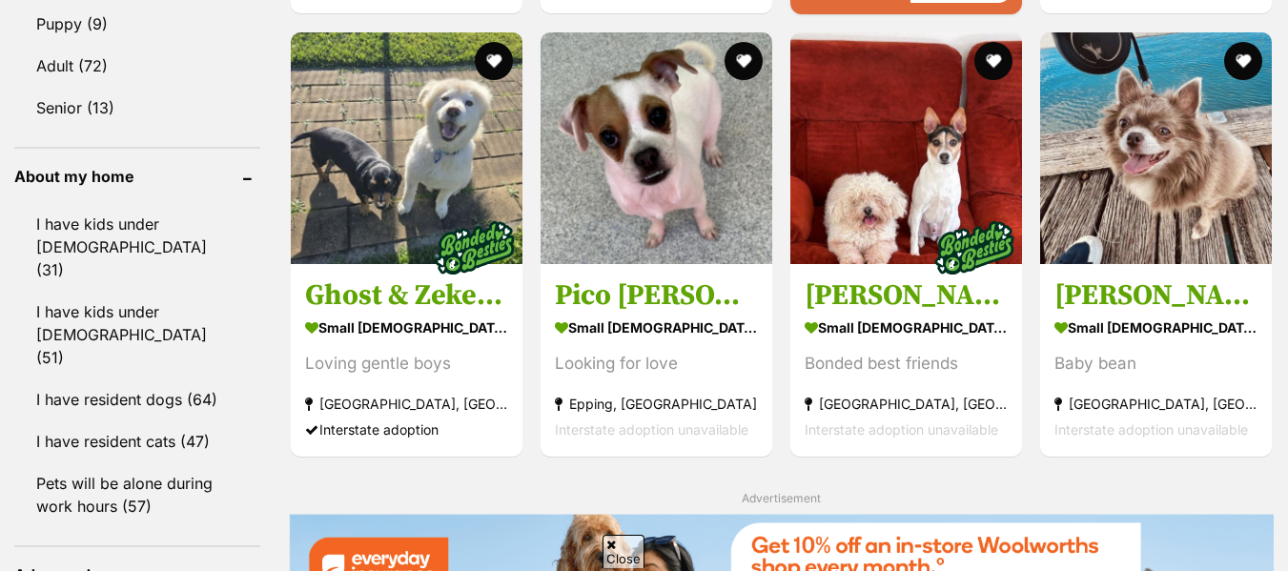
scroll to position [2108, 0]
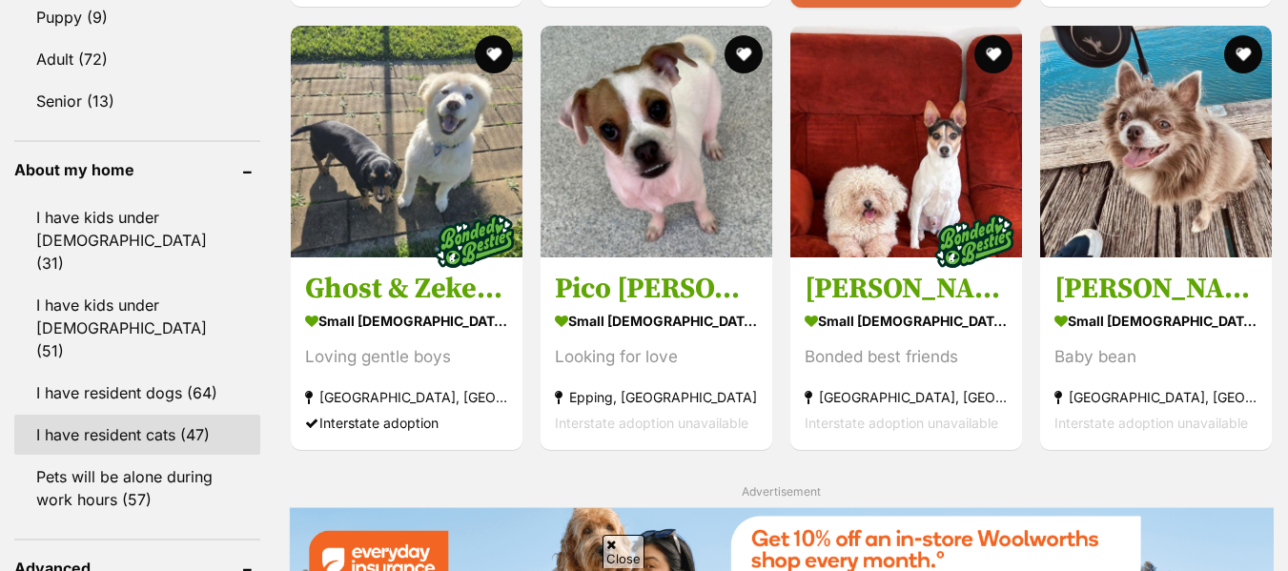
click at [129, 415] on link "I have resident cats (47)" at bounding box center [137, 435] width 246 height 40
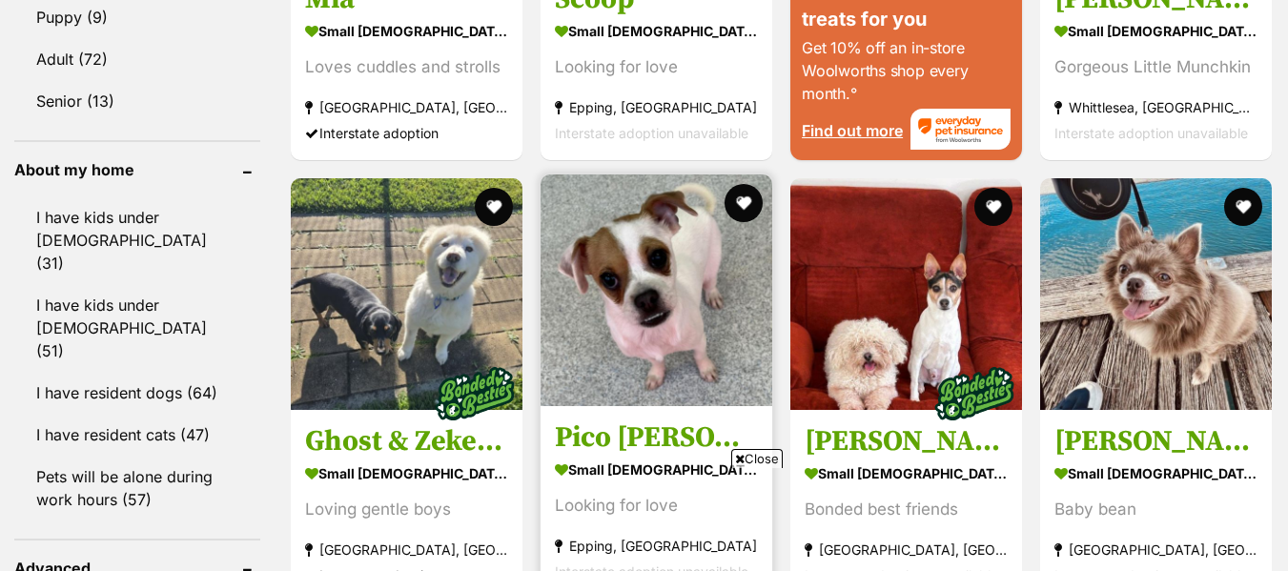
scroll to position [0, 0]
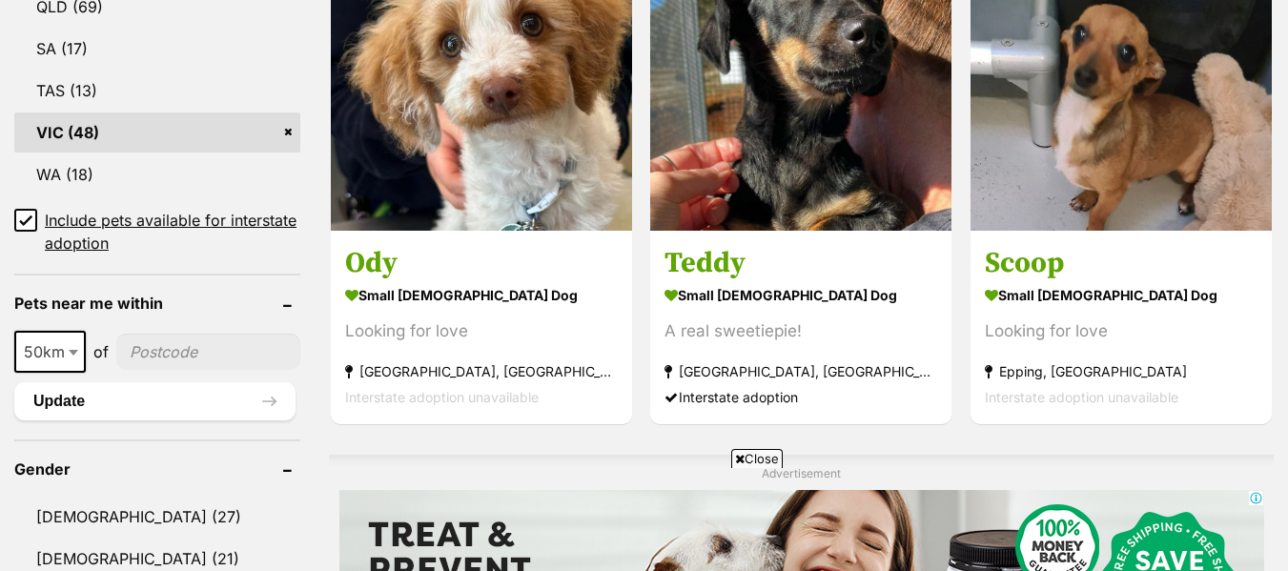
scroll to position [1178, 0]
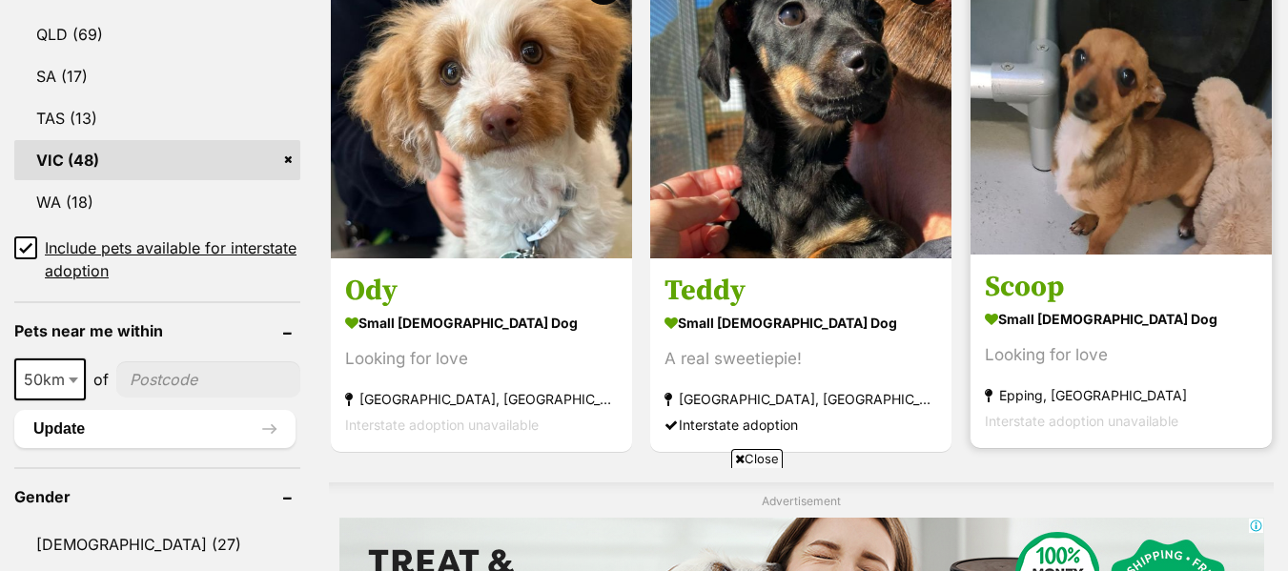
click at [1139, 321] on strong "small male Dog" at bounding box center [1121, 319] width 273 height 28
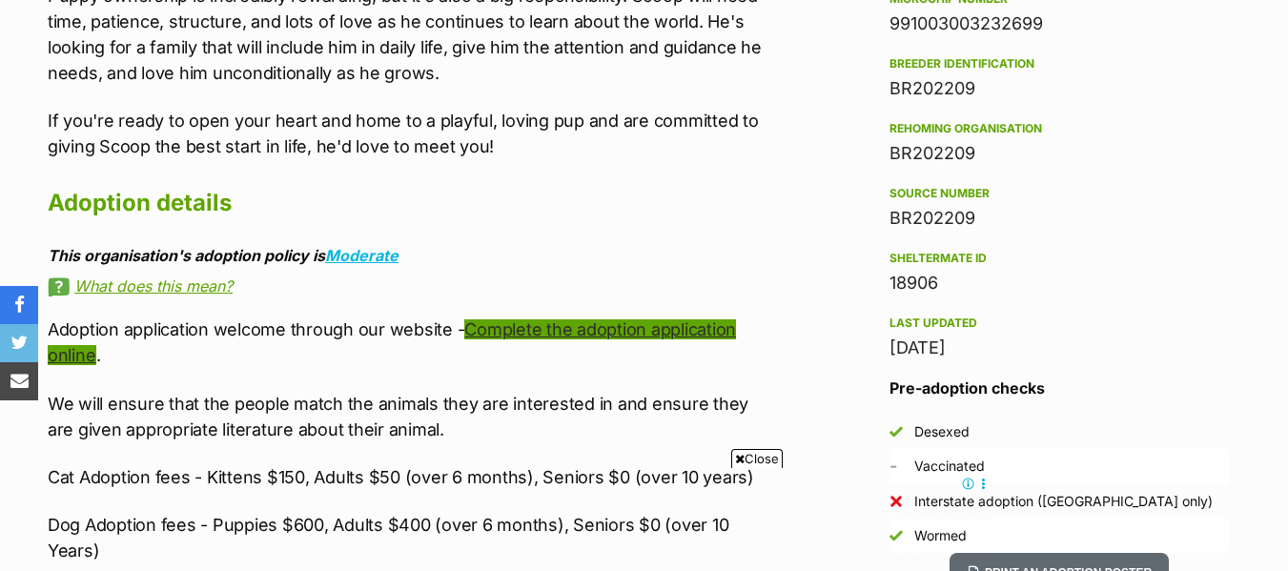
click at [553, 337] on link "Complete the adoption application online" at bounding box center [392, 342] width 688 height 46
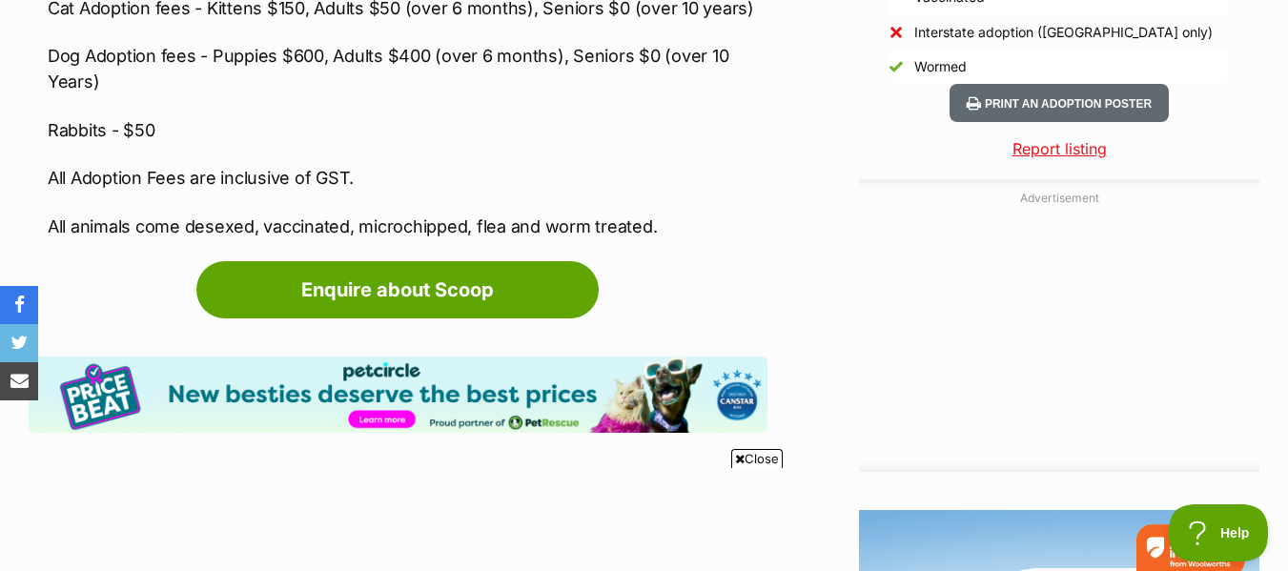
scroll to position [2027, 0]
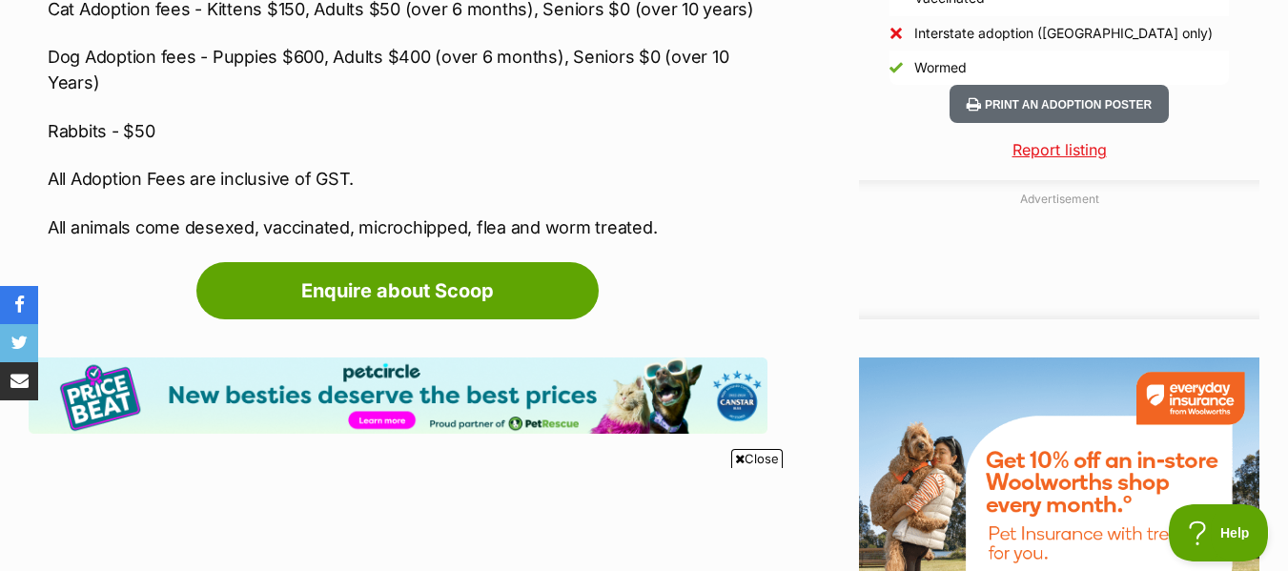
click at [17, 382] on icon "share via email" at bounding box center [19, 381] width 18 height 18
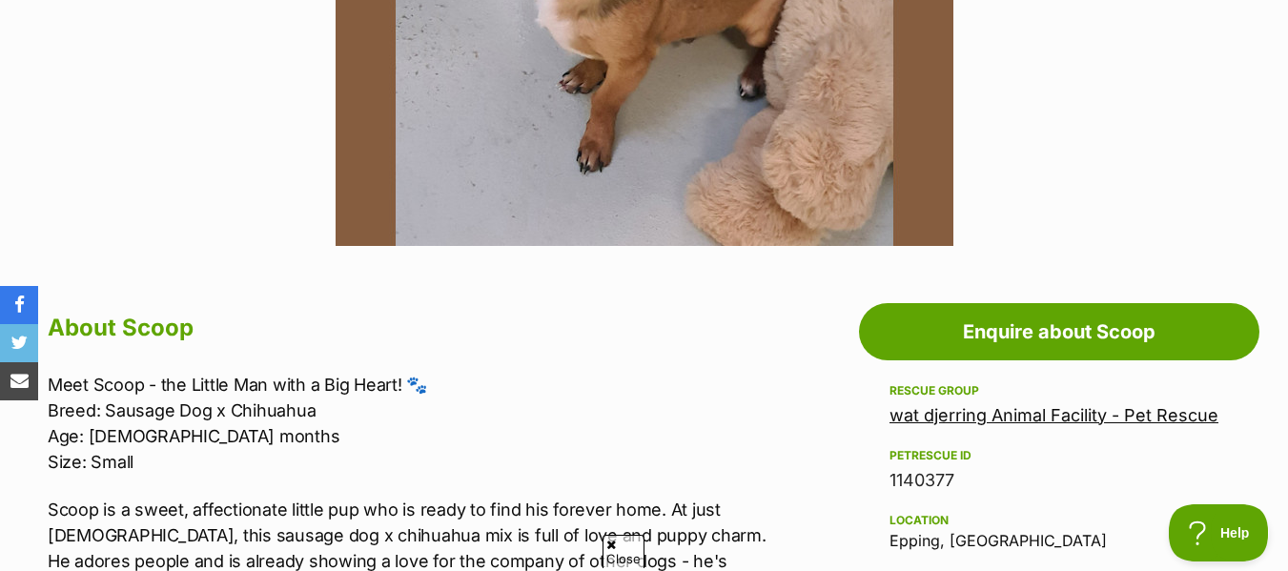
scroll to position [767, 0]
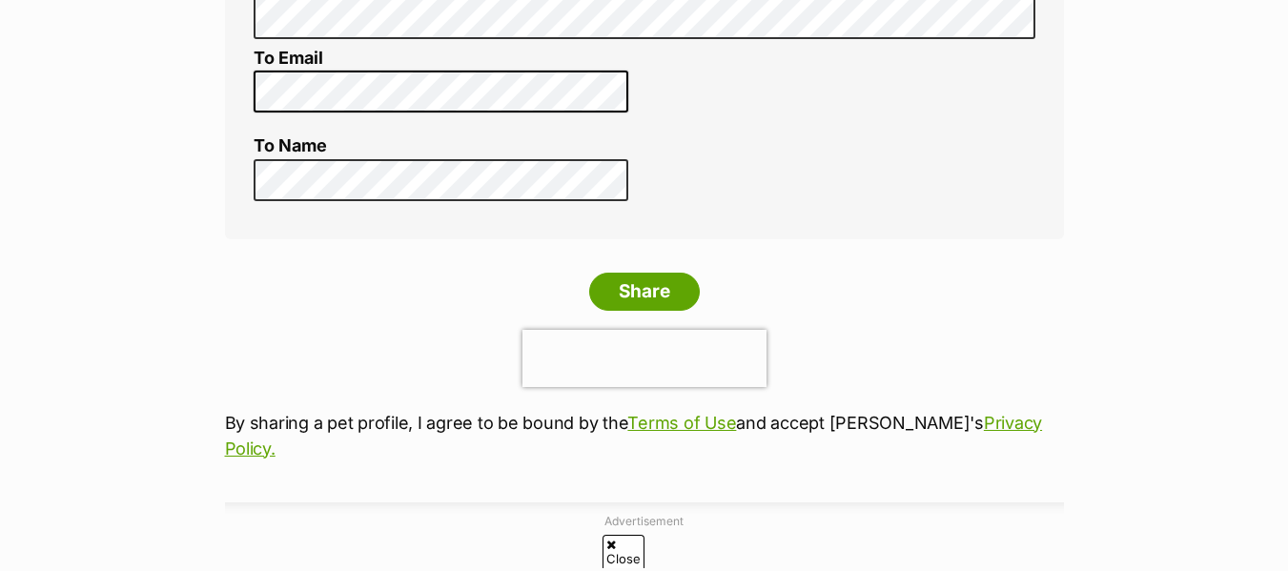
scroll to position [726, 0]
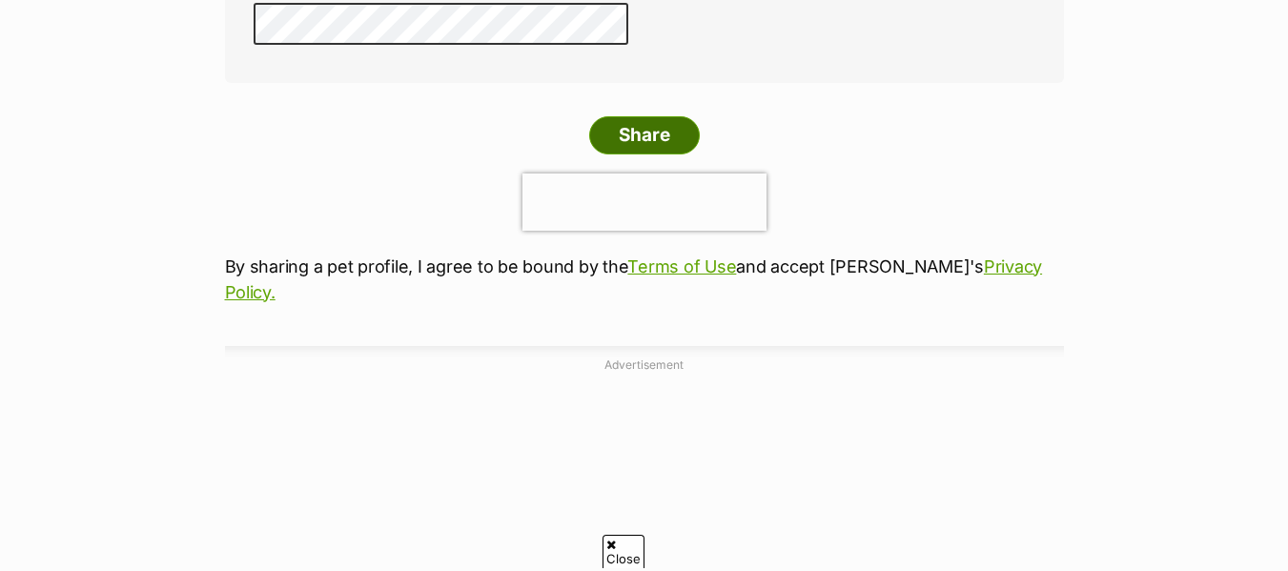
click at [645, 134] on input "Share" at bounding box center [644, 135] width 111 height 38
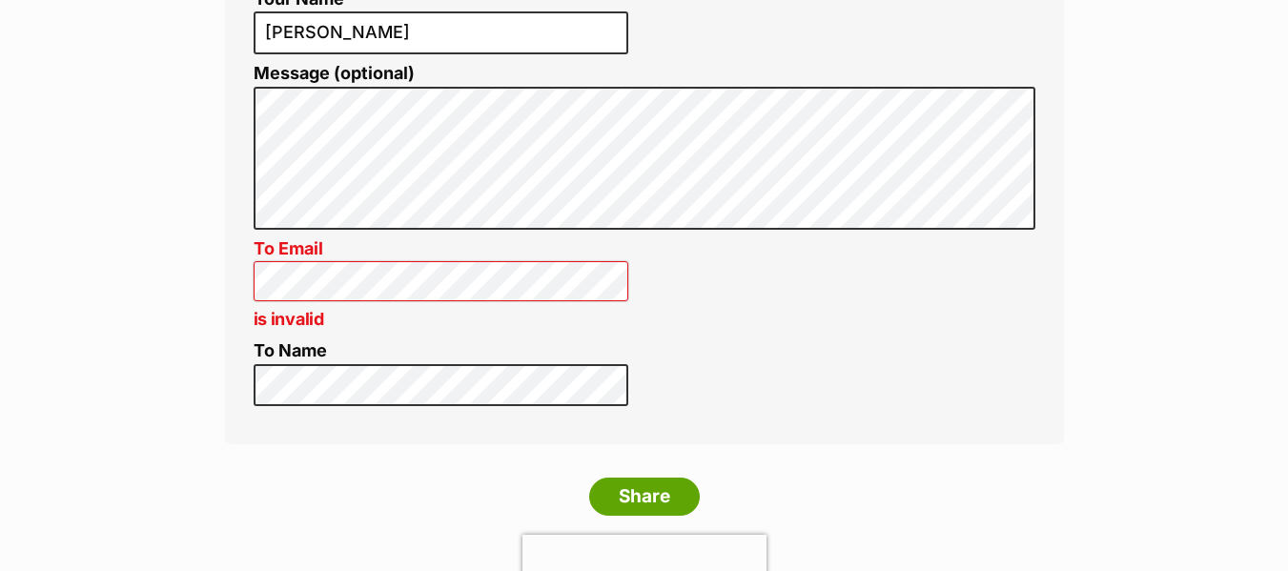
scroll to position [0, 201]
click at [735, 290] on ol "Your Email [EMAIL_ADDRESS][DOMAIN_NAME] Your Name [PERSON_NAME] Message (option…" at bounding box center [645, 153] width 782 height 505
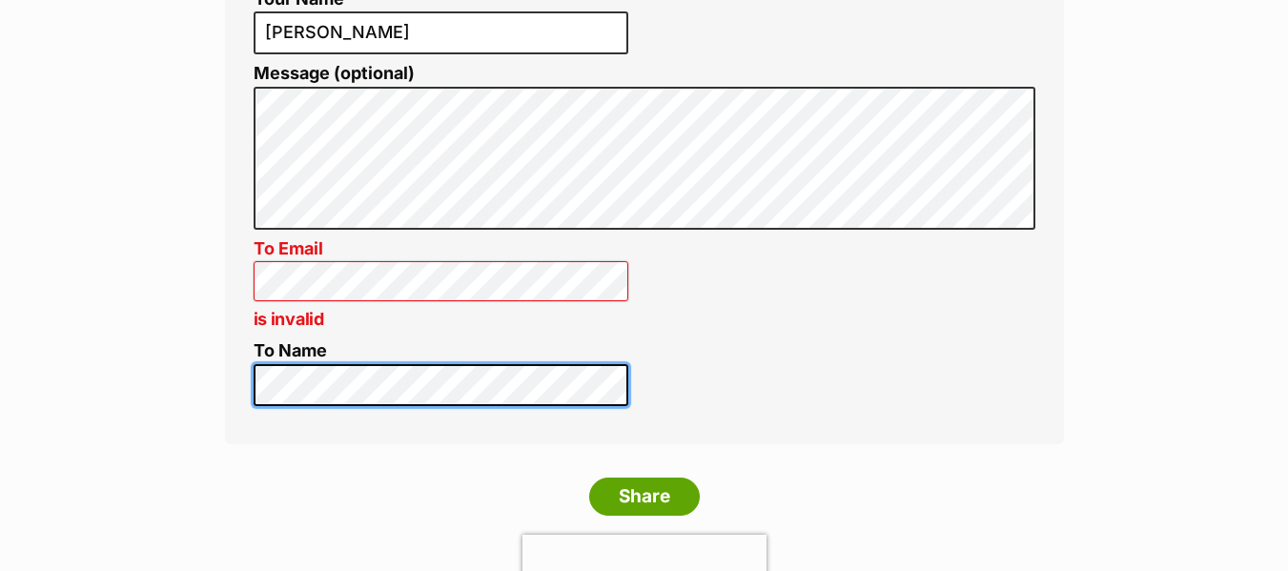
click at [212, 377] on div "Share Scoop with a friend Oops! Just a few hairballs to clean up below... To em…" at bounding box center [644, 263] width 896 height 1167
click at [193, 393] on div "Share Scoop with a friend Oops! Just a few hairballs to clean up below... To em…" at bounding box center [644, 341] width 1288 height 1320
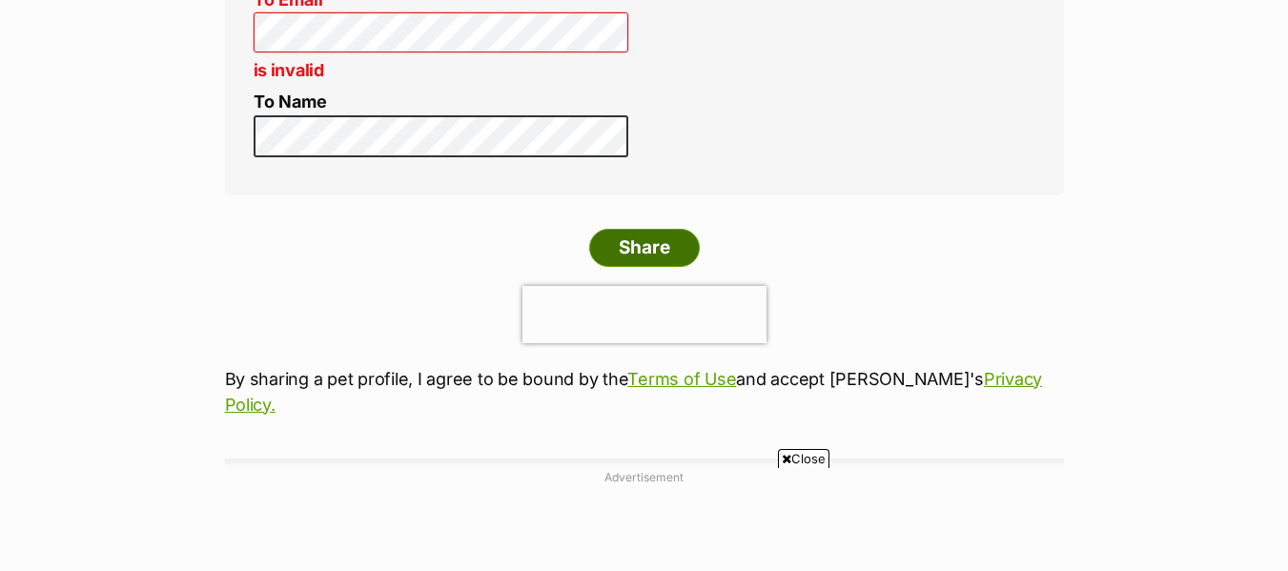
click at [657, 244] on input "Share" at bounding box center [644, 248] width 111 height 38
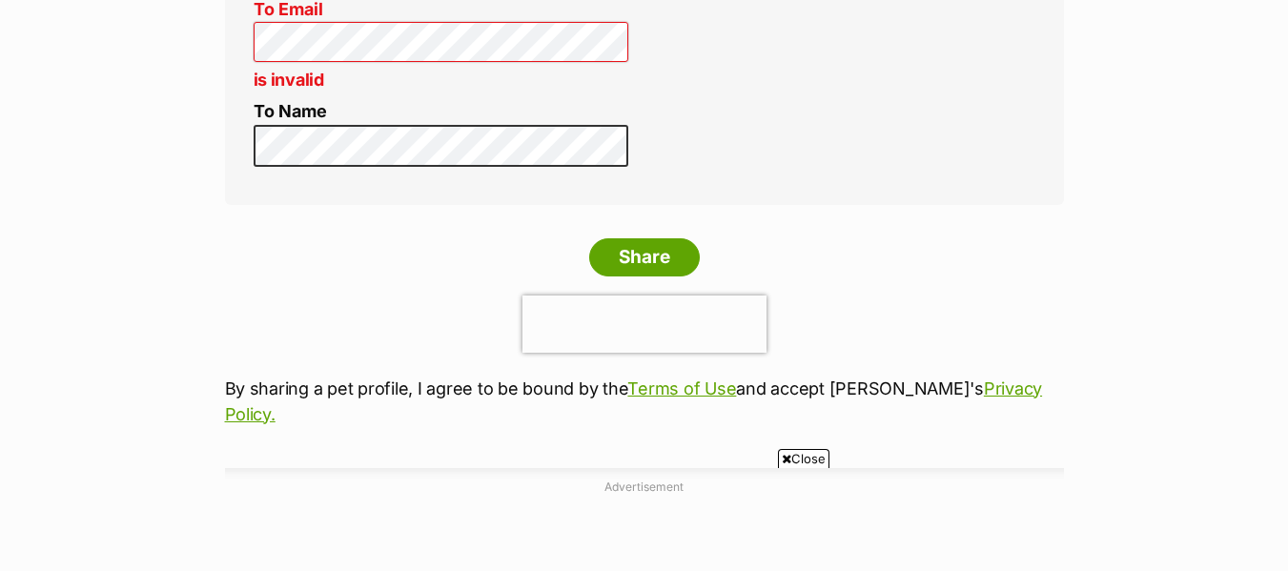
scroll to position [734, 0]
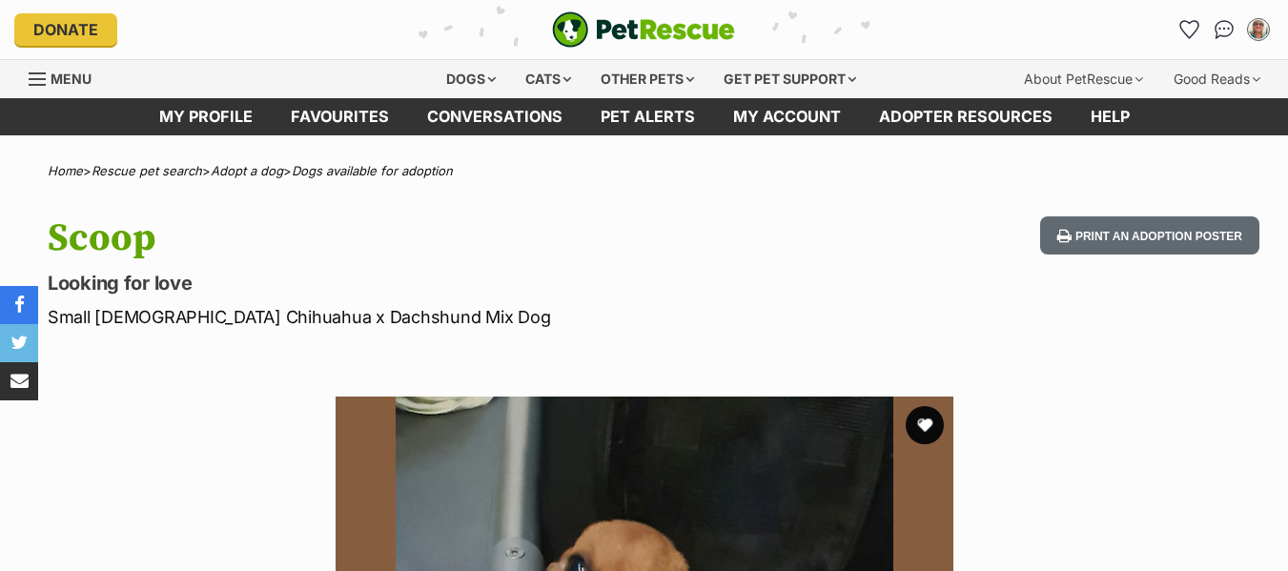
click at [10, 384] on icon "share via email" at bounding box center [19, 381] width 18 height 18
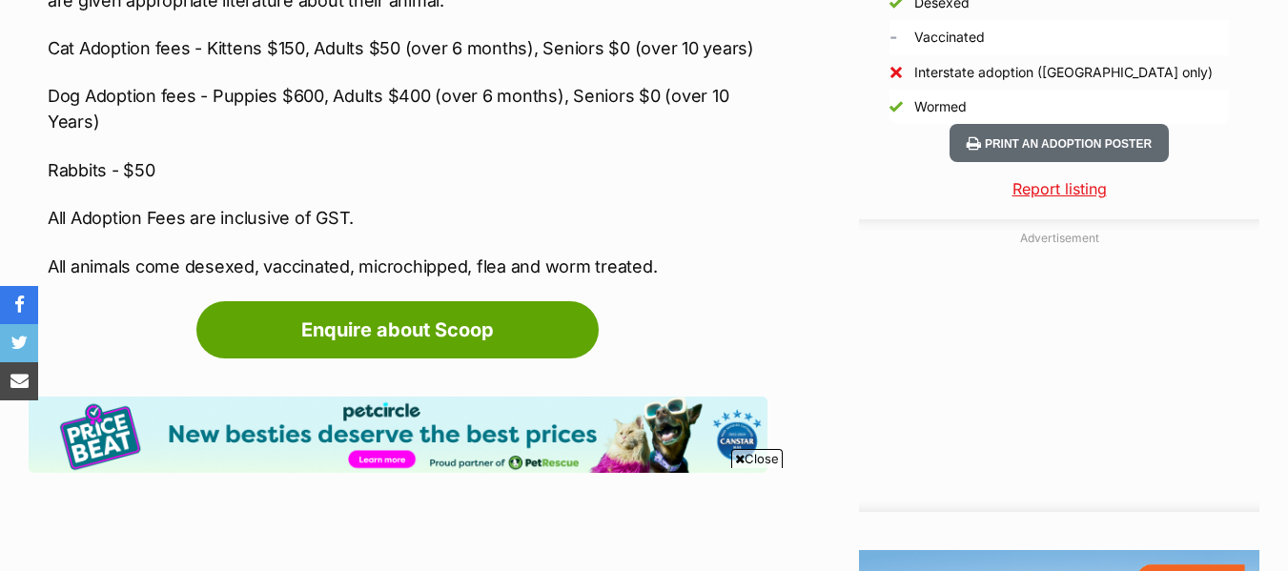
scroll to position [1987, 0]
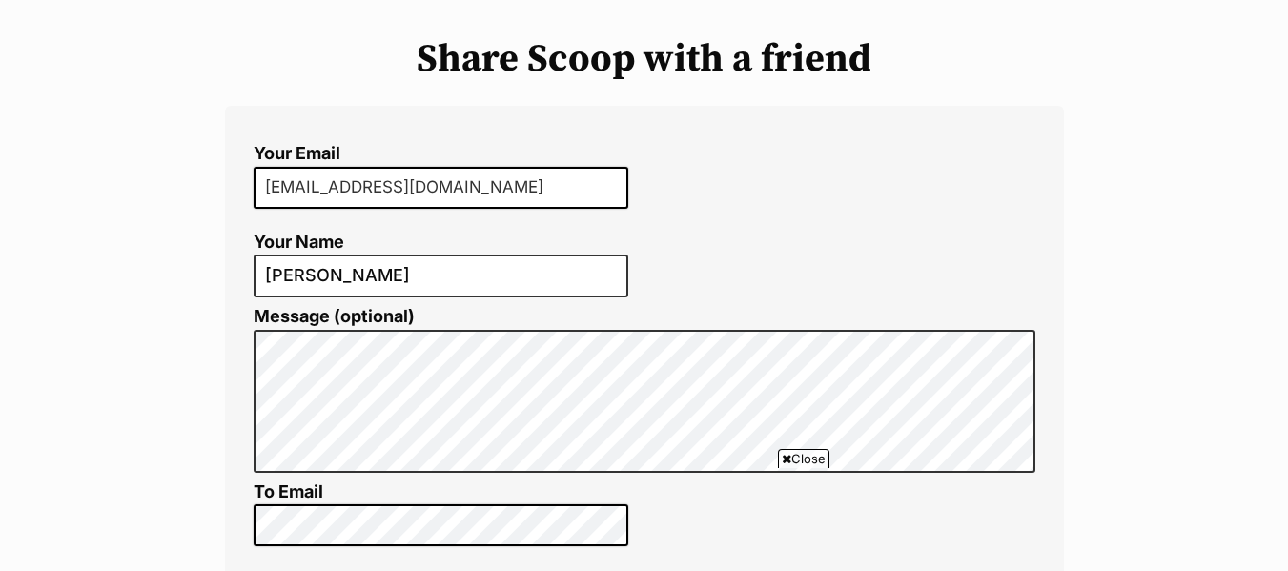
scroll to position [402, 0]
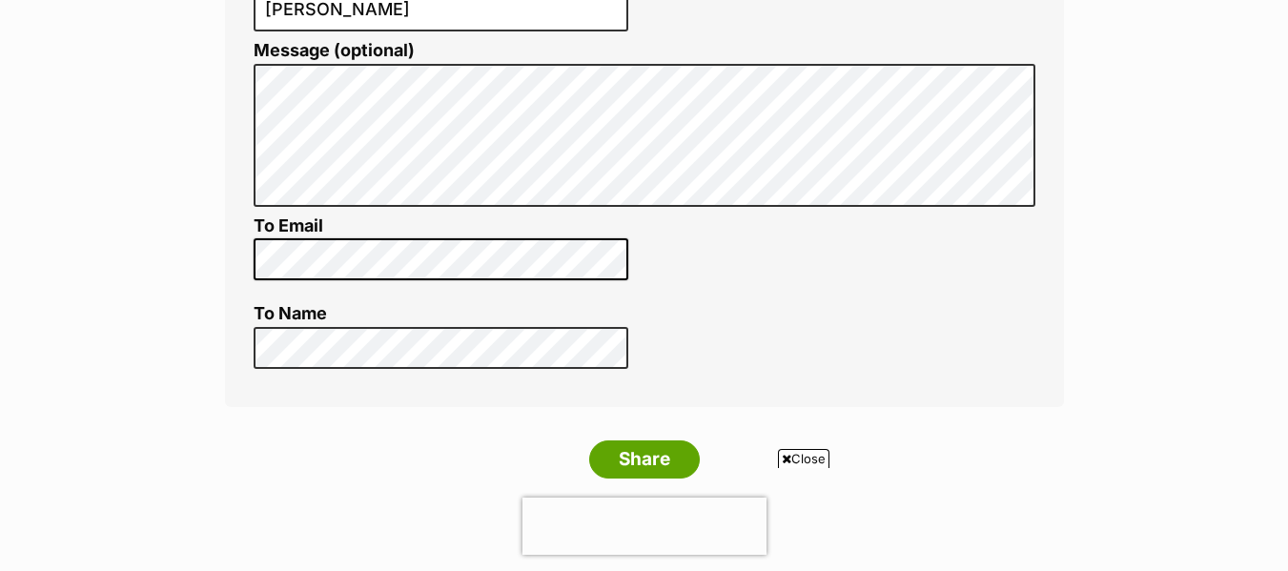
click at [252, 258] on div "Your Email [EMAIL_ADDRESS][DOMAIN_NAME] Your Name [PERSON_NAME] Message (option…" at bounding box center [644, 123] width 839 height 567
click at [662, 462] on input "Share" at bounding box center [644, 459] width 111 height 38
